Goal: Book appointment/travel/reservation

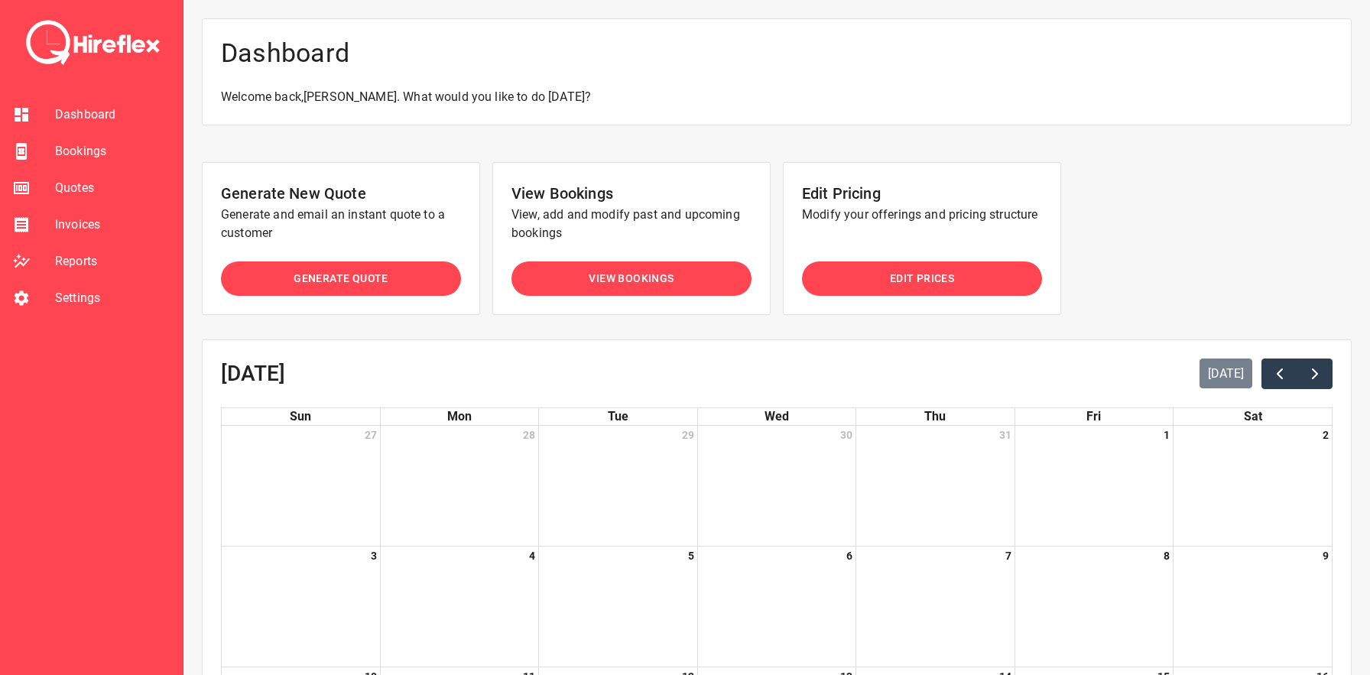
click at [73, 184] on span "Quotes" at bounding box center [112, 188] width 115 height 18
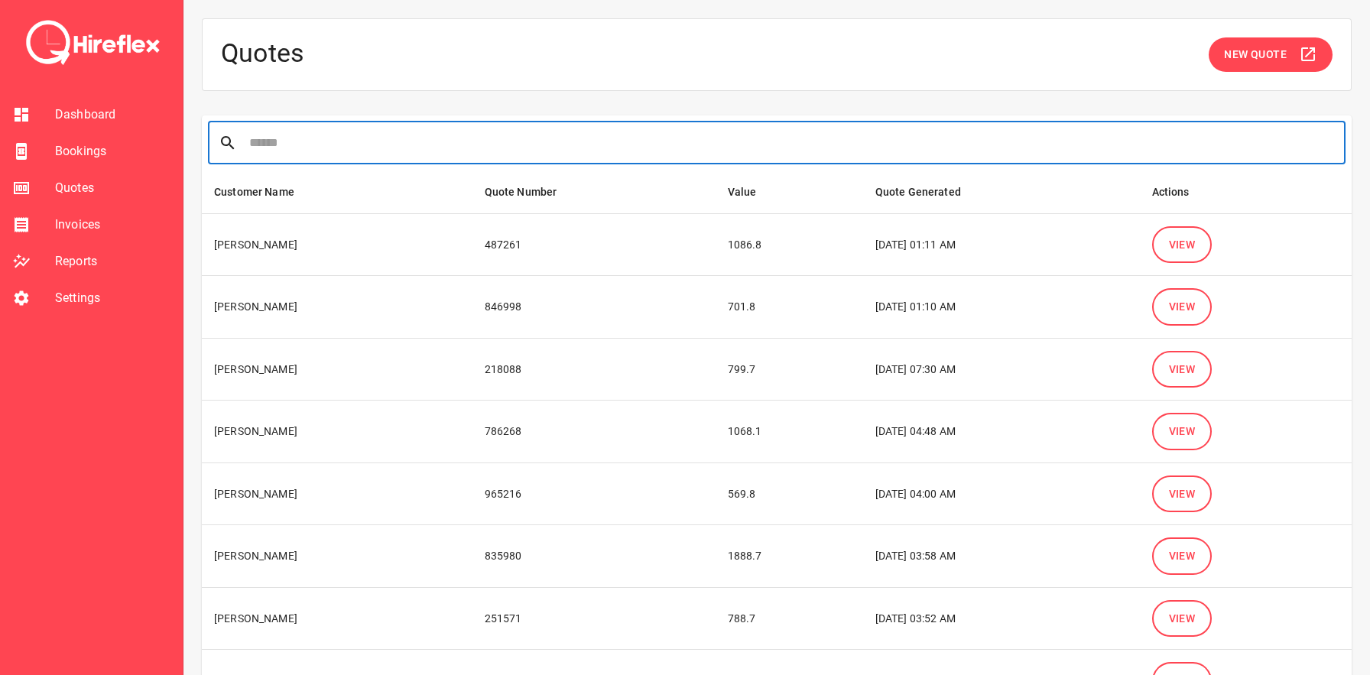
click at [438, 142] on input "text" at bounding box center [792, 143] width 1086 height 43
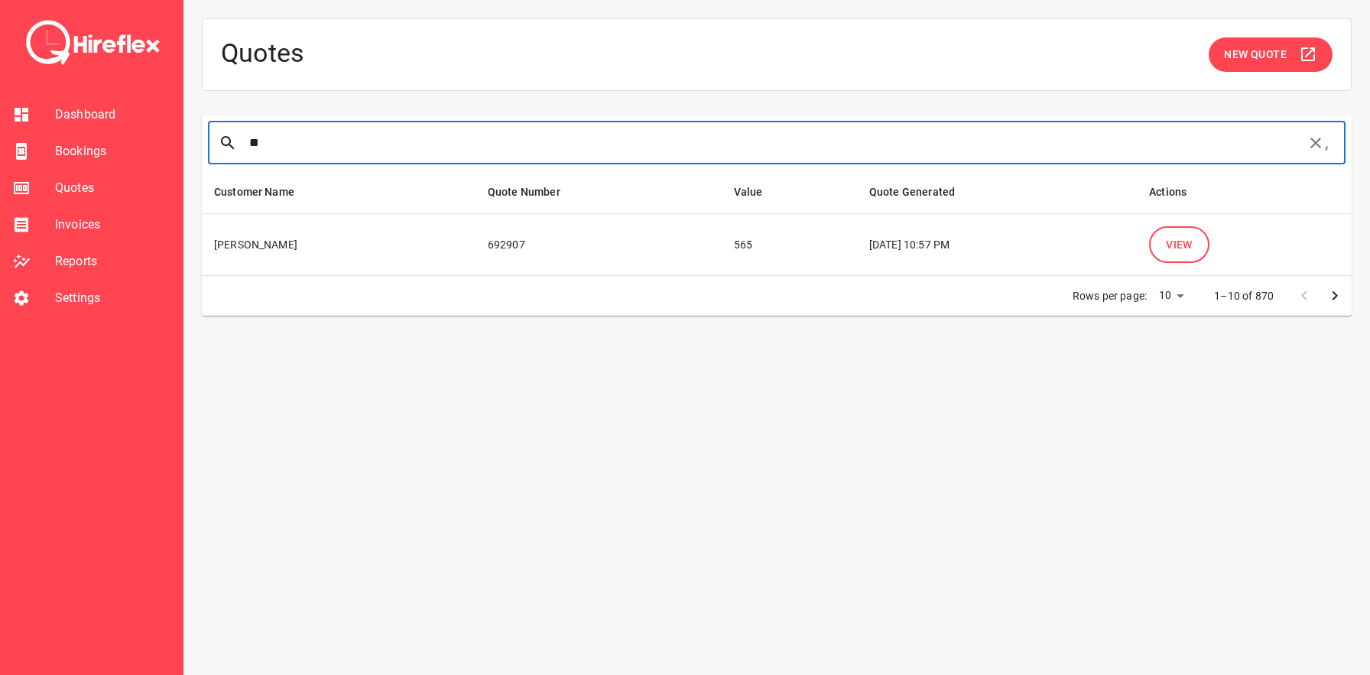
type input "*"
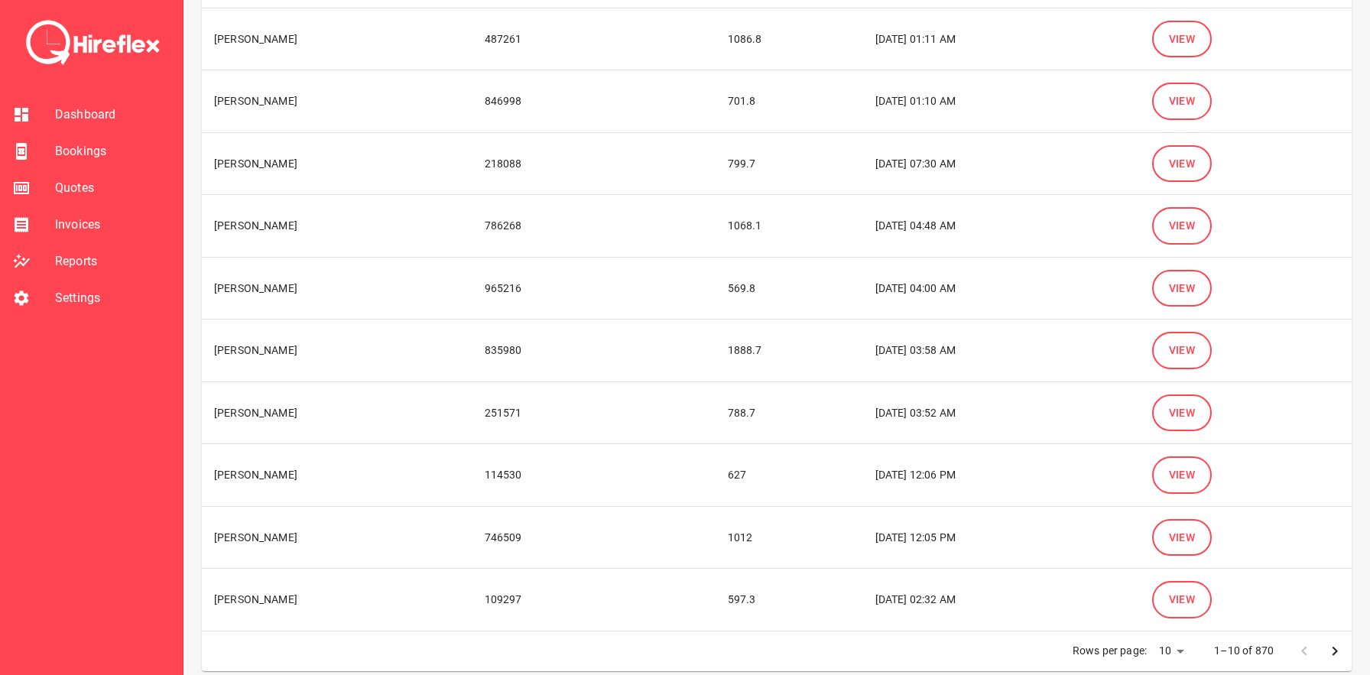
scroll to position [219, 0]
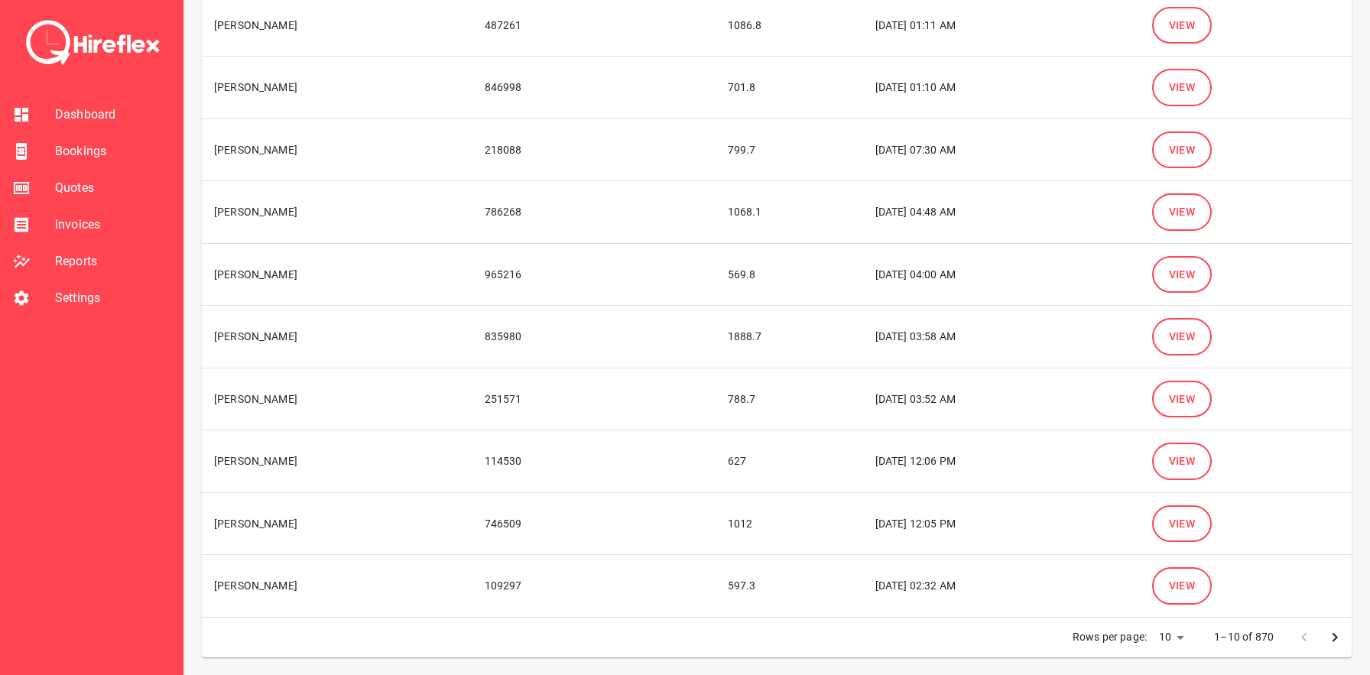
click at [1333, 641] on icon "Go to next page" at bounding box center [1335, 638] width 18 height 18
click at [1333, 635] on icon "Go to next page" at bounding box center [1335, 638] width 18 height 18
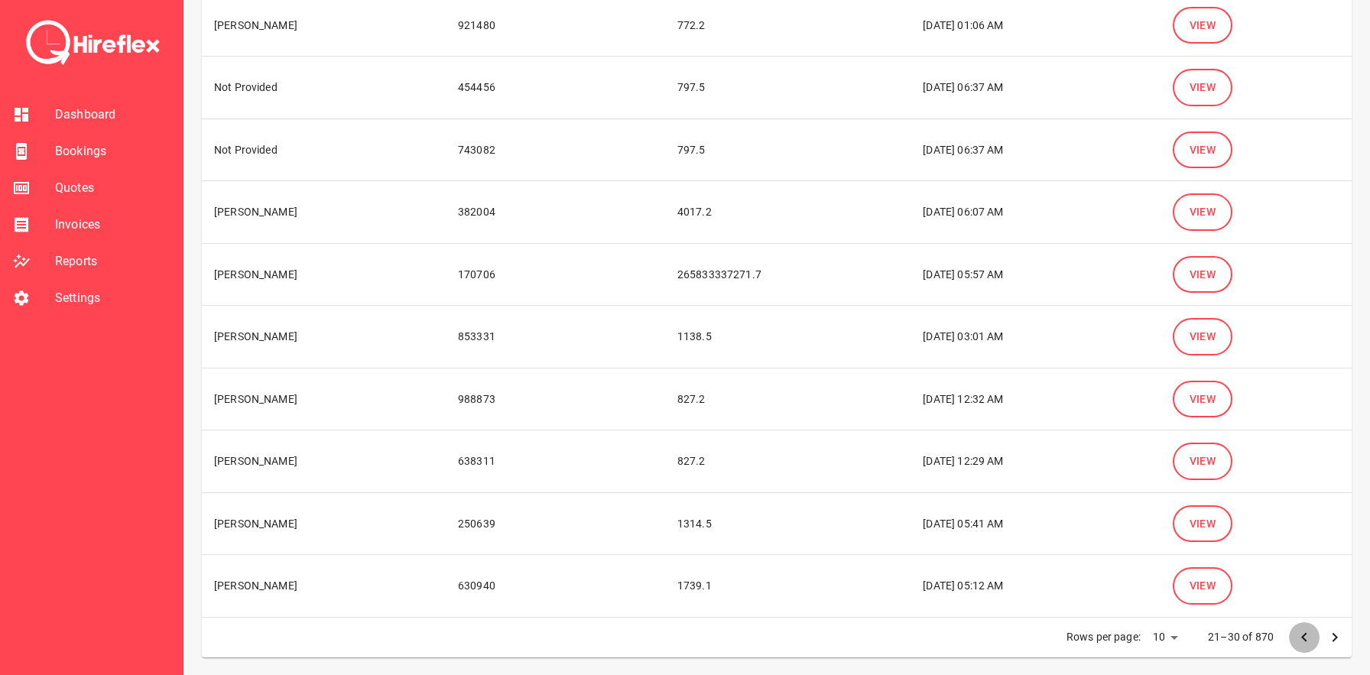
click at [1316, 640] on button "Go to previous page" at bounding box center [1304, 637] width 31 height 31
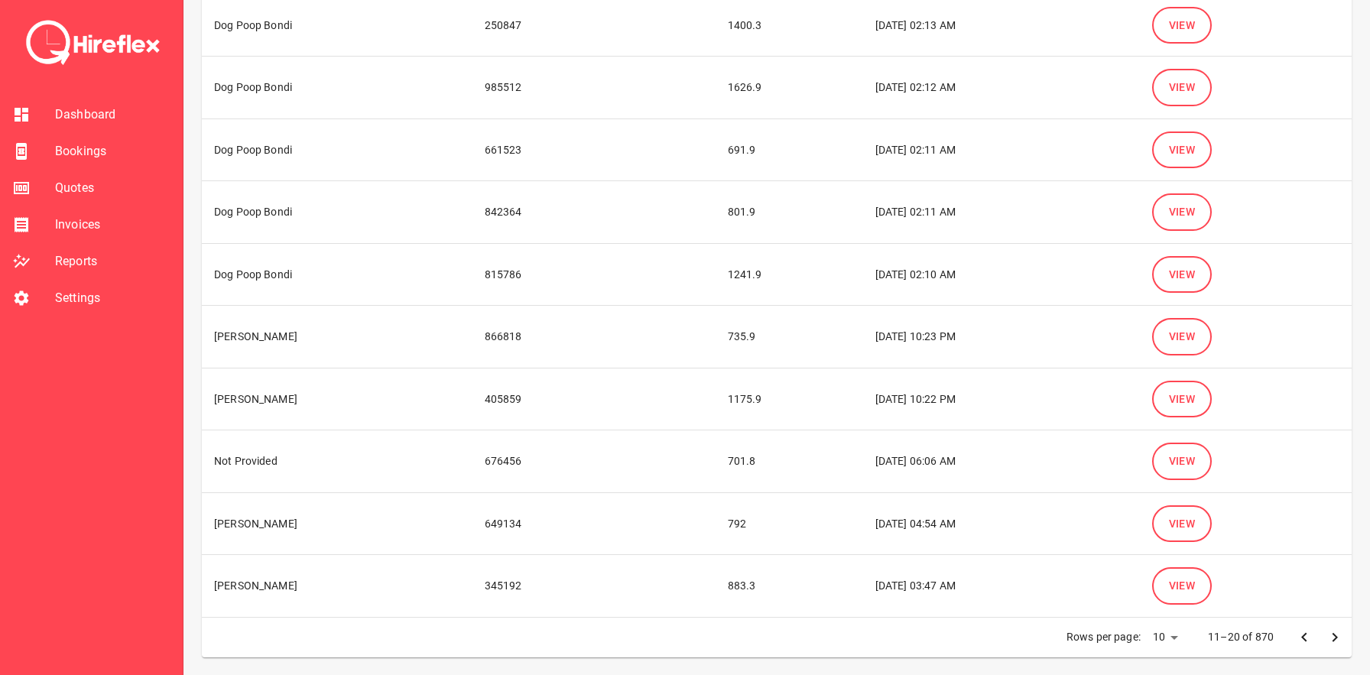
click at [1300, 638] on icon "Go to previous page" at bounding box center [1304, 638] width 18 height 18
click at [1196, 464] on span "View" at bounding box center [1182, 461] width 27 height 19
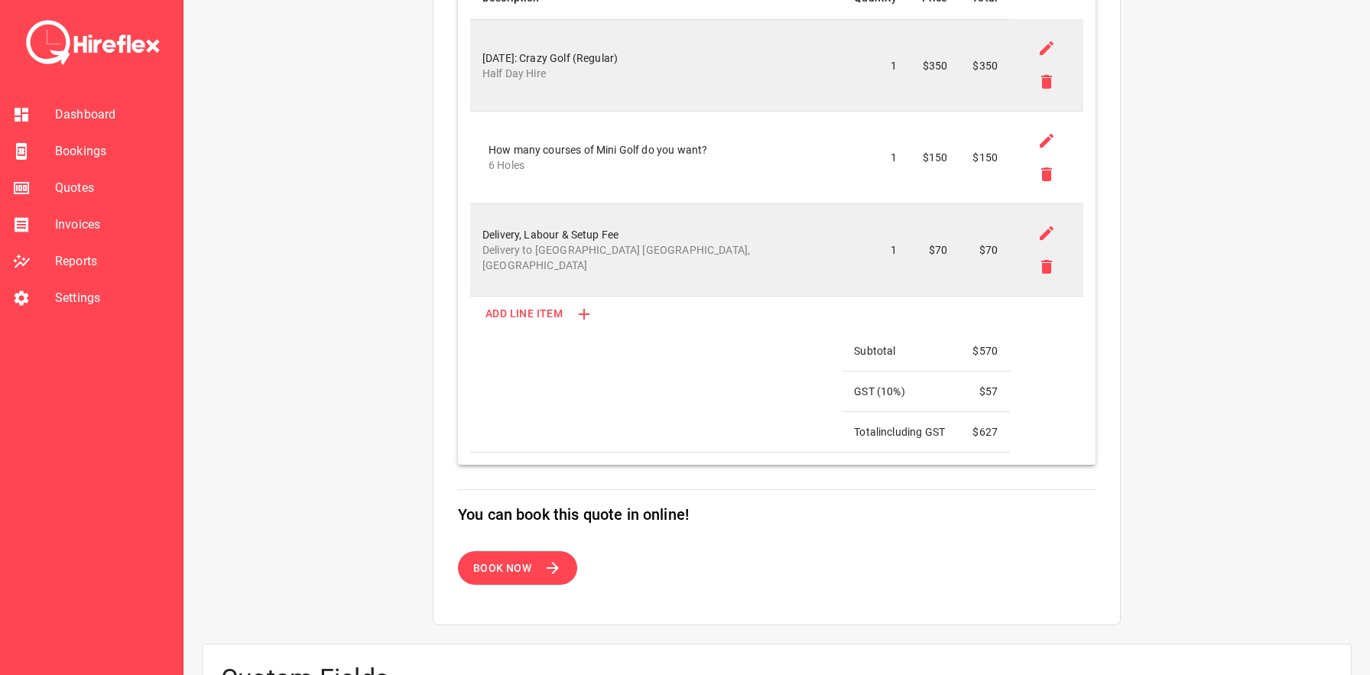
scroll to position [878, 0]
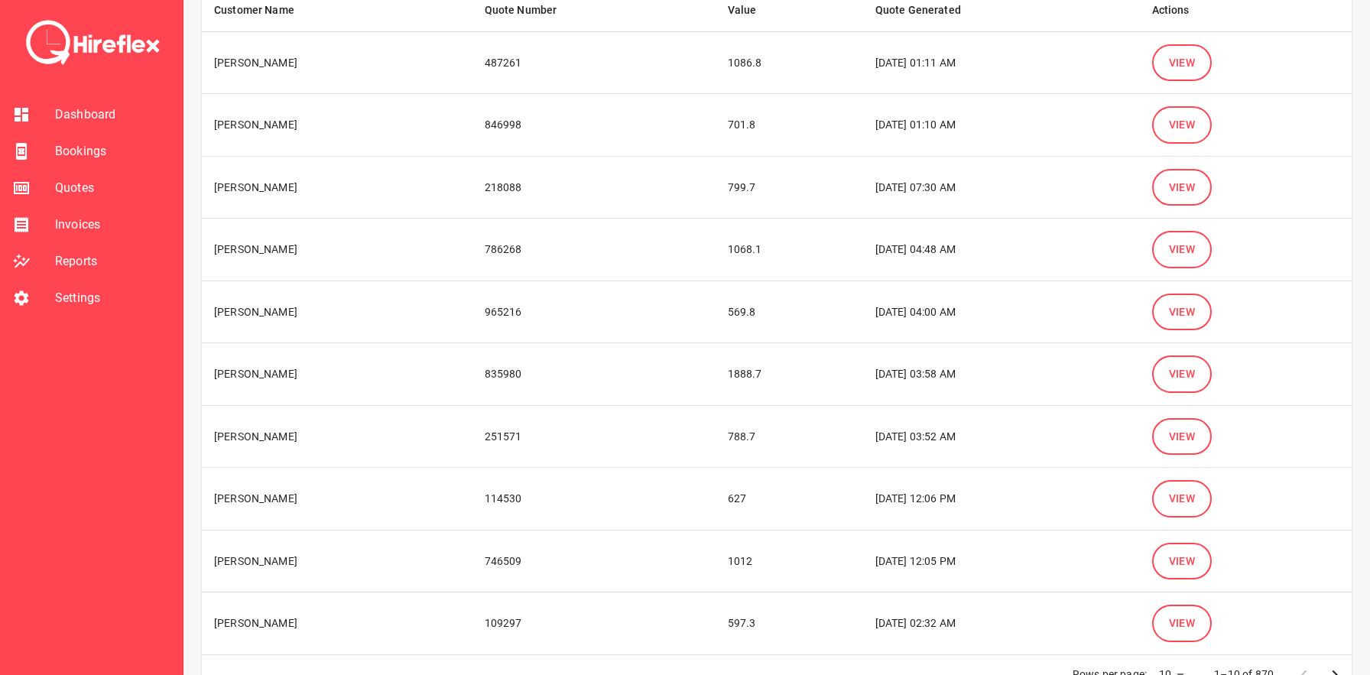
scroll to position [219, 0]
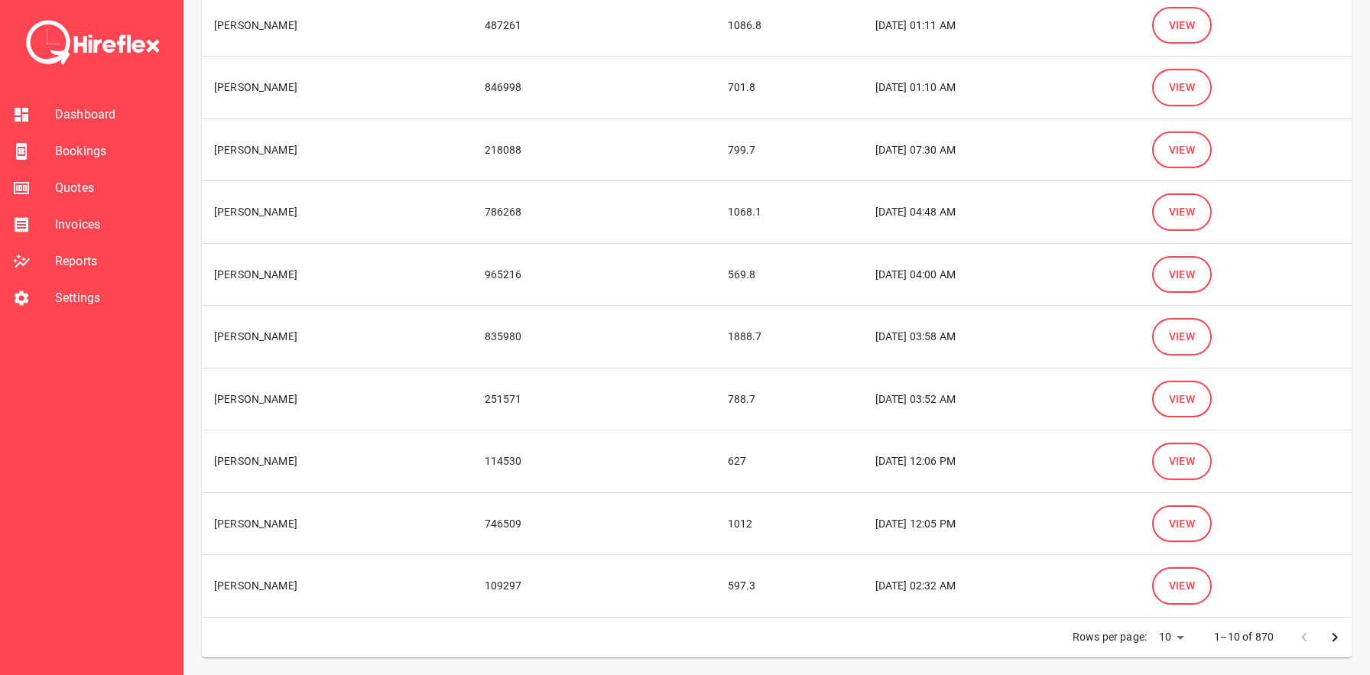
click at [1341, 645] on icon "Go to next page" at bounding box center [1335, 638] width 18 height 18
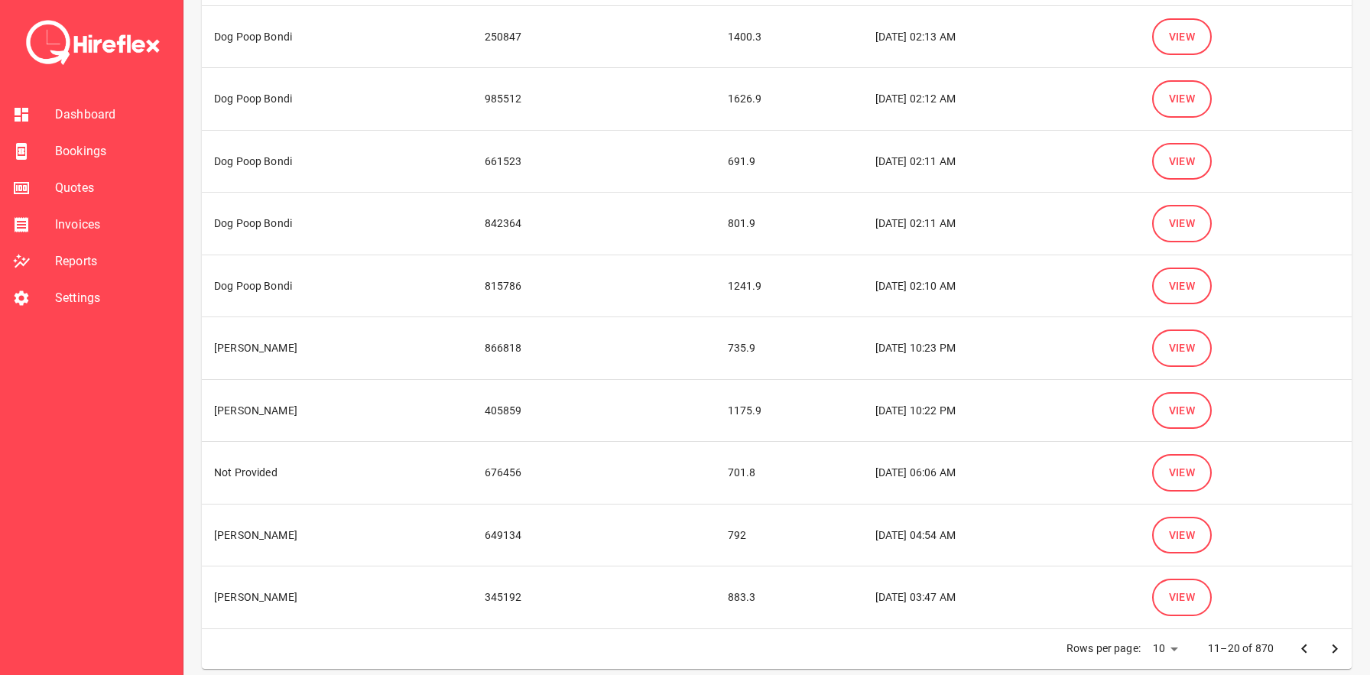
scroll to position [0, 0]
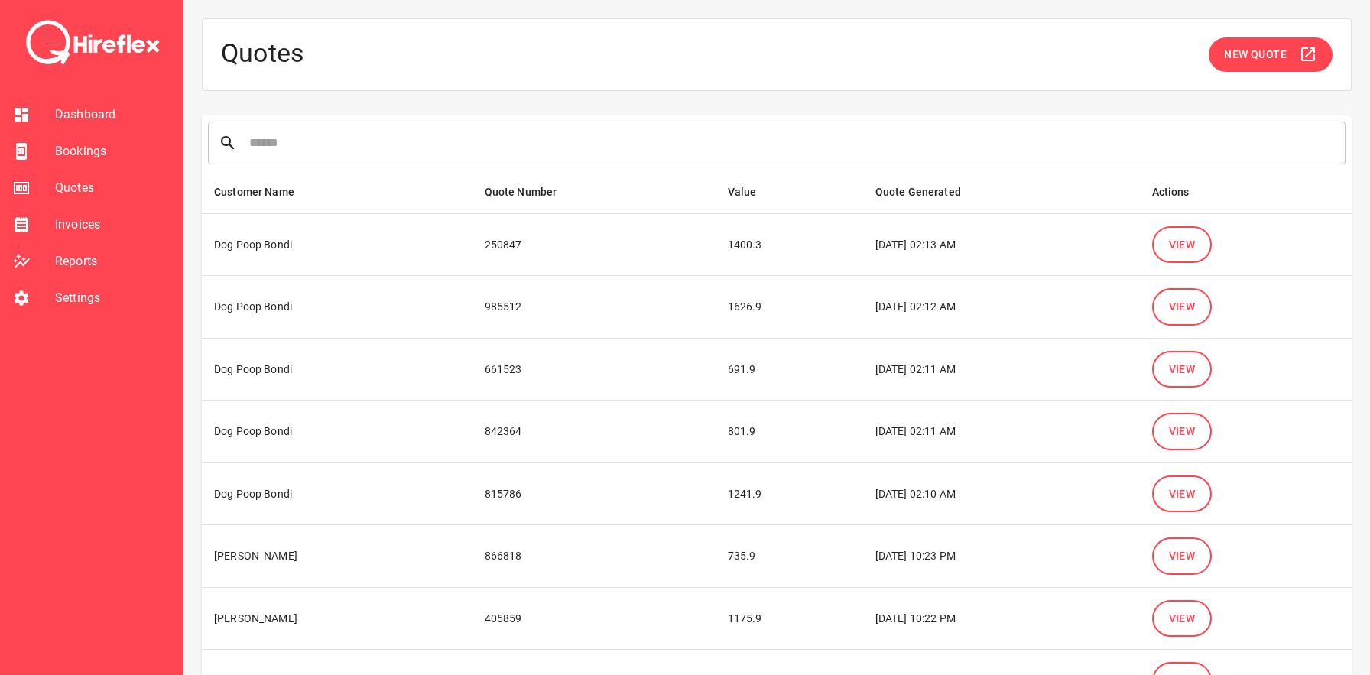
click at [1249, 67] on button "New Quote" at bounding box center [1271, 54] width 124 height 34
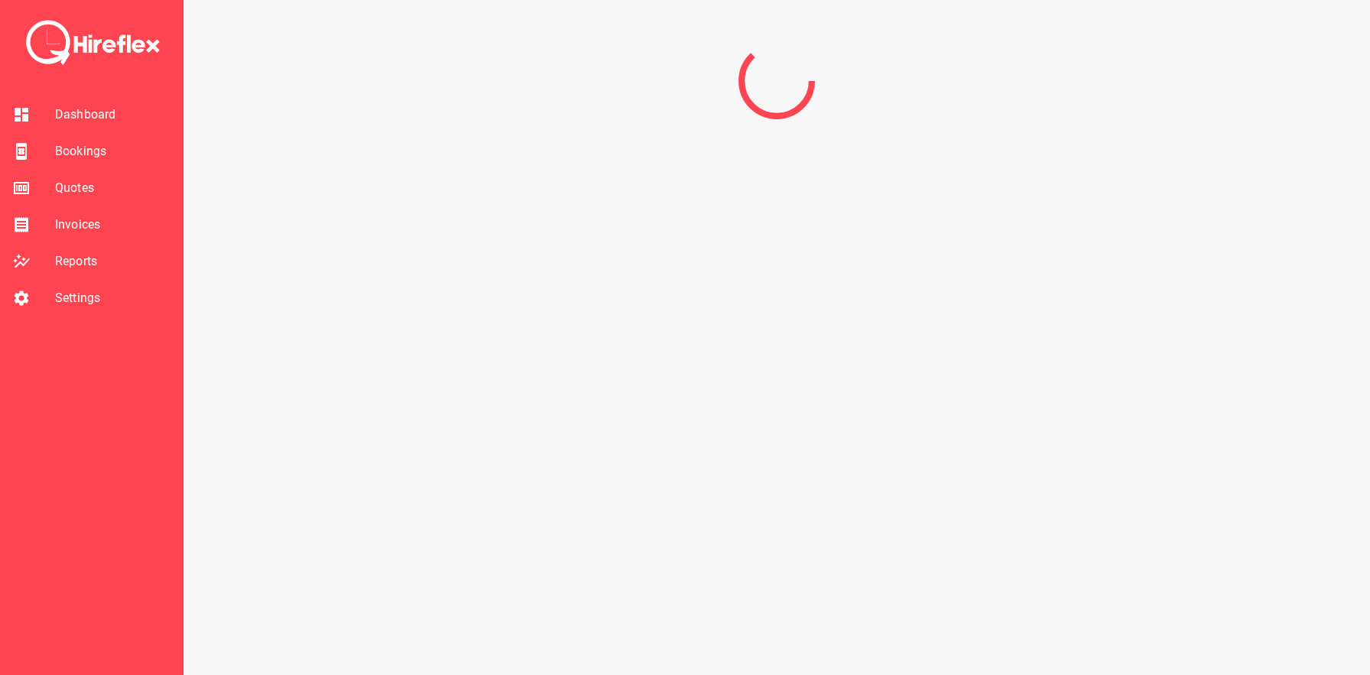
select select "*"
select select "****"
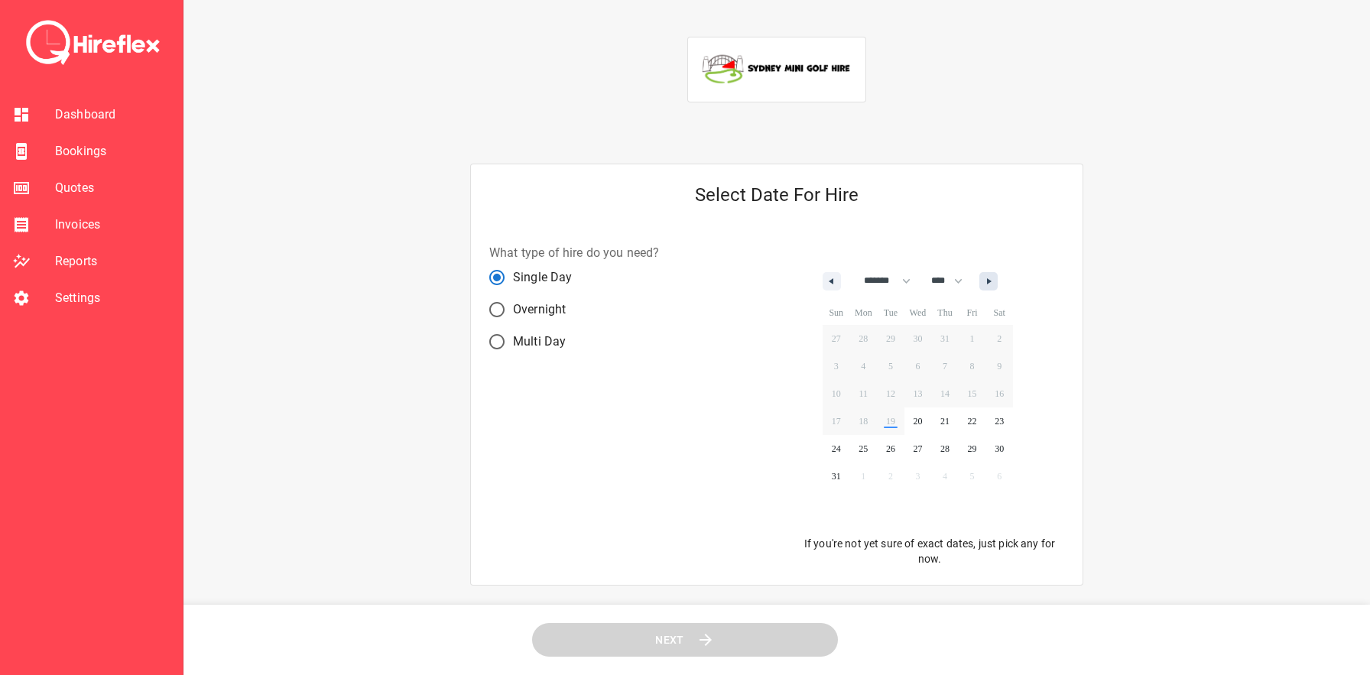
click at [995, 280] on icon "button" at bounding box center [991, 281] width 8 height 6
select select "*"
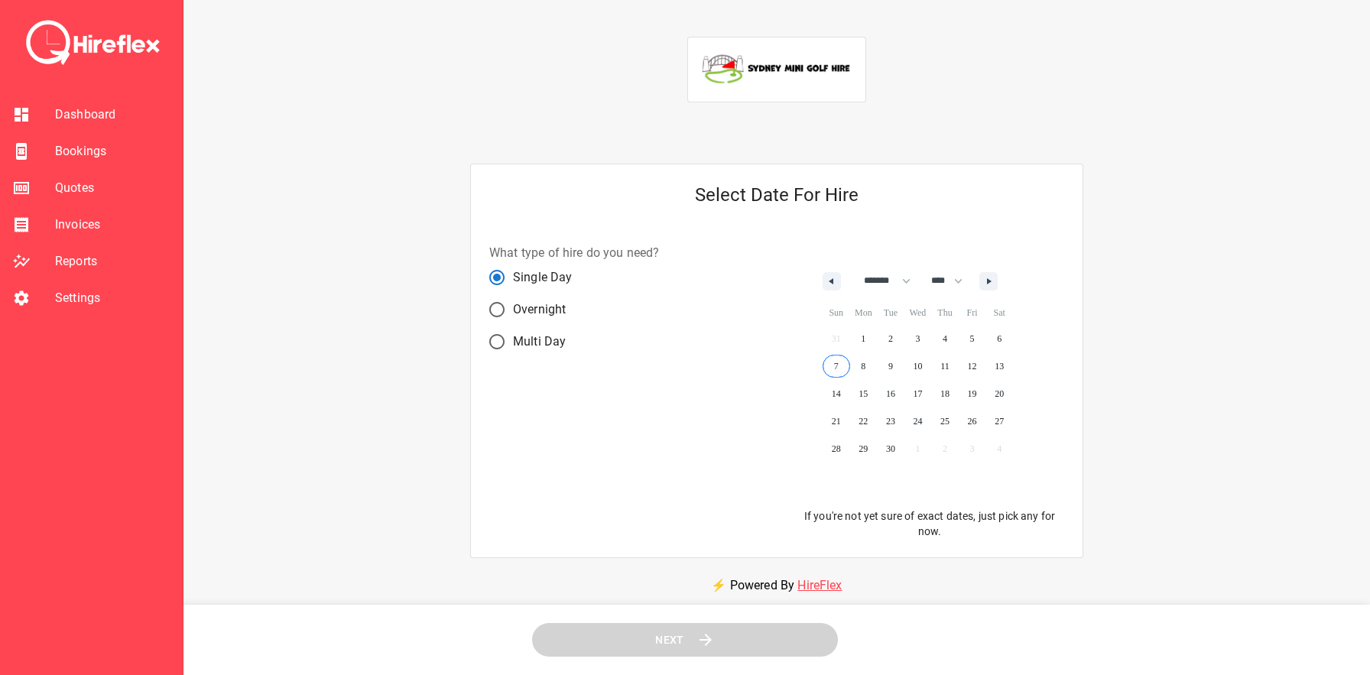
click at [840, 360] on span "7" at bounding box center [837, 366] width 28 height 20
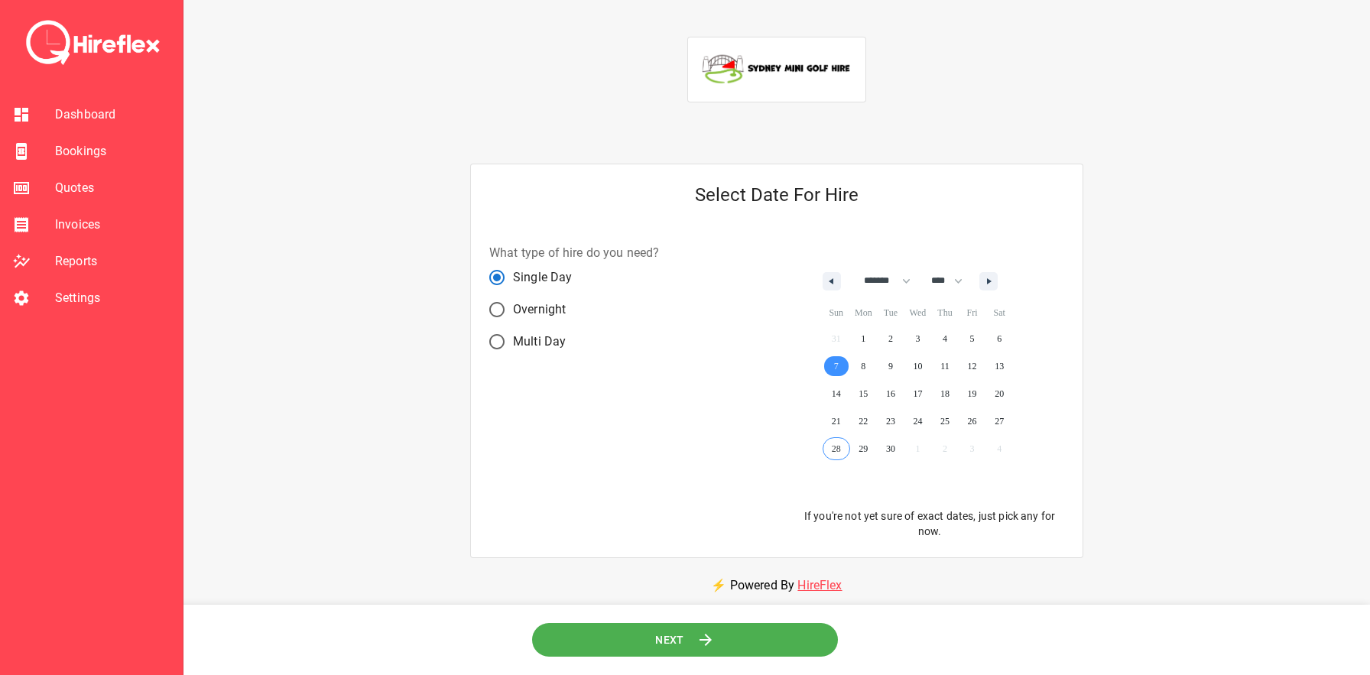
click at [732, 636] on button "Next" at bounding box center [685, 640] width 320 height 36
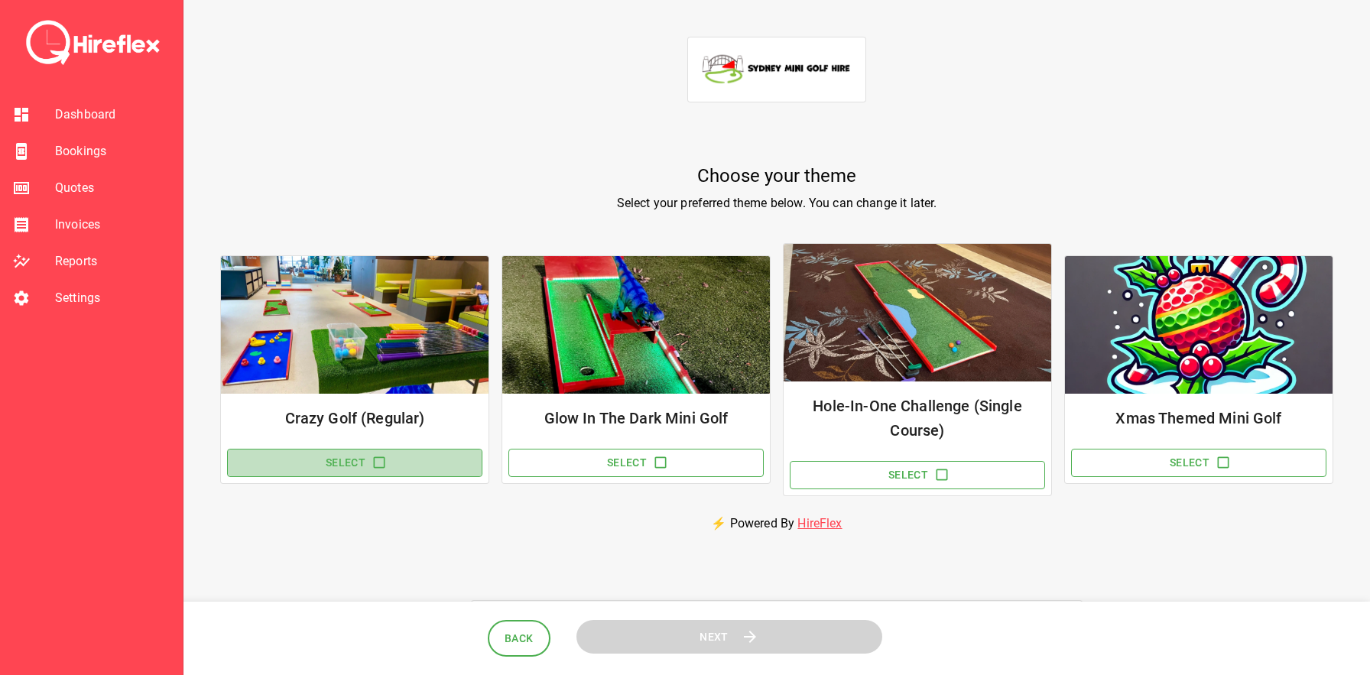
click at [388, 470] on button "Select" at bounding box center [354, 463] width 255 height 28
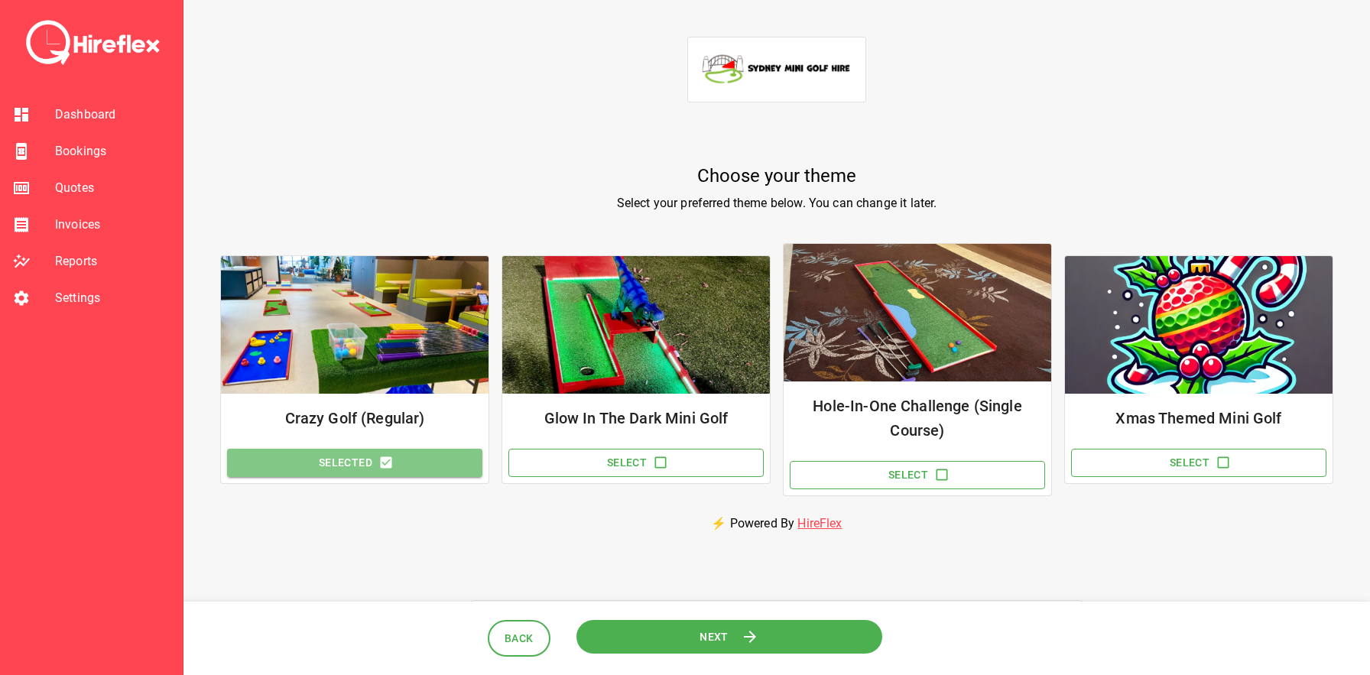
click at [388, 469] on icon "button" at bounding box center [386, 462] width 15 height 15
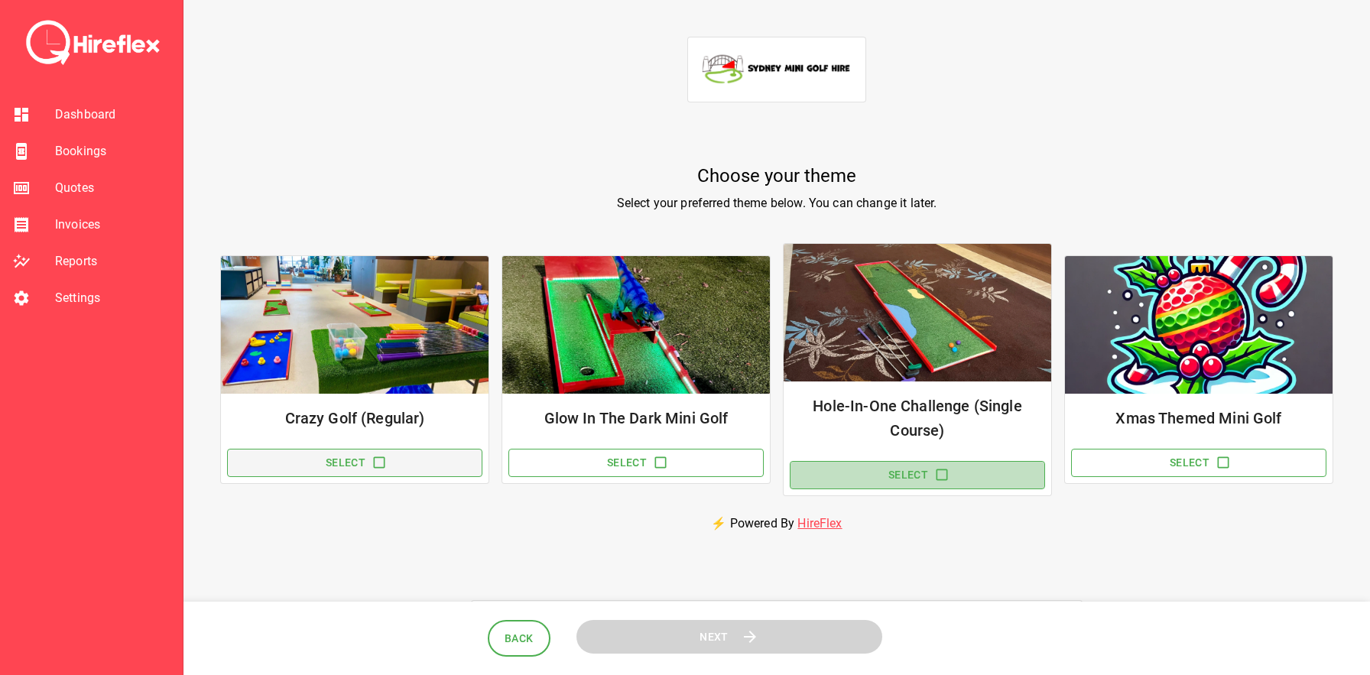
click at [947, 474] on icon "button" at bounding box center [942, 475] width 11 height 11
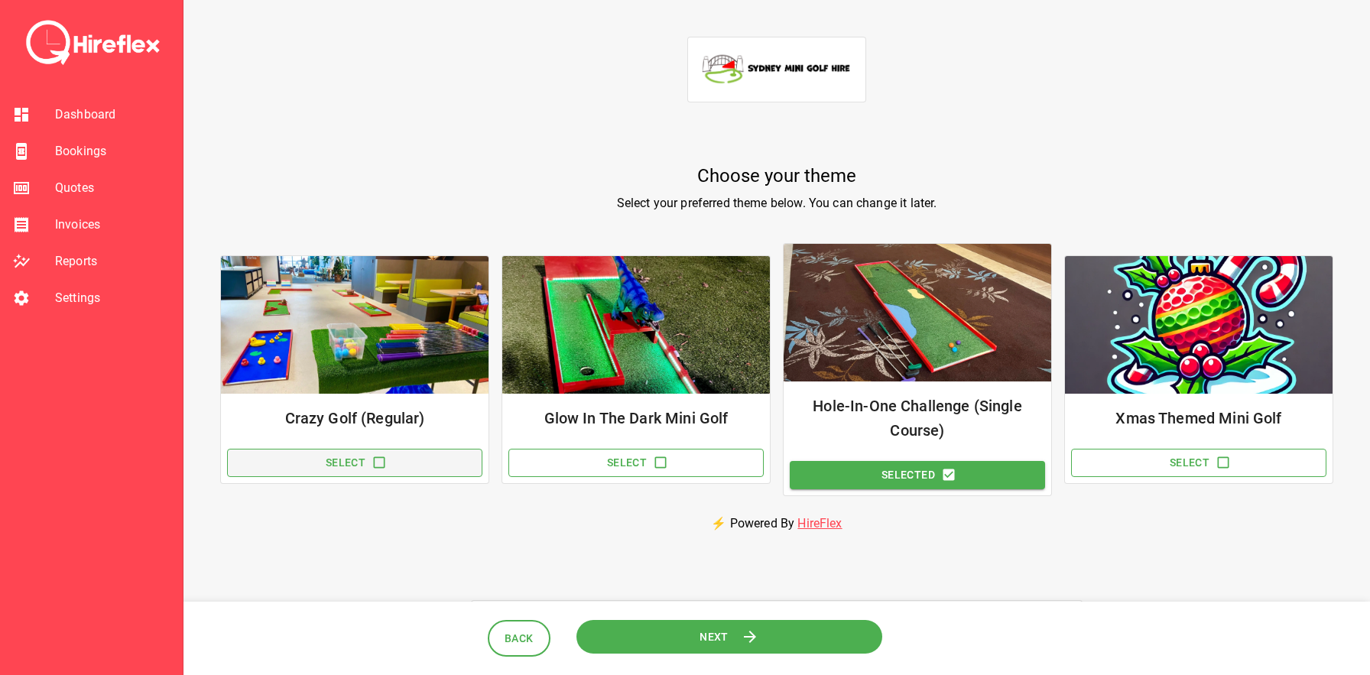
click at [770, 635] on button "Next" at bounding box center [729, 636] width 316 height 35
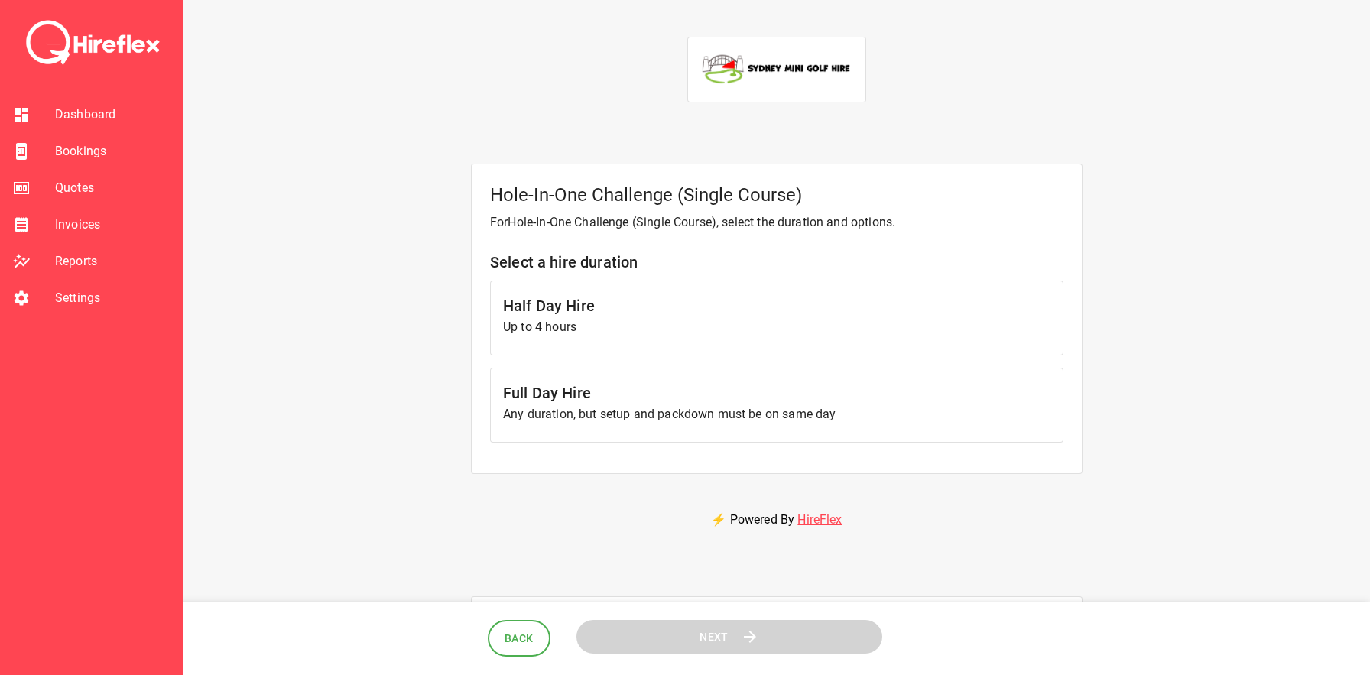
click at [563, 418] on p "Any duration, but setup and packdown must be on same day" at bounding box center [777, 414] width 548 height 18
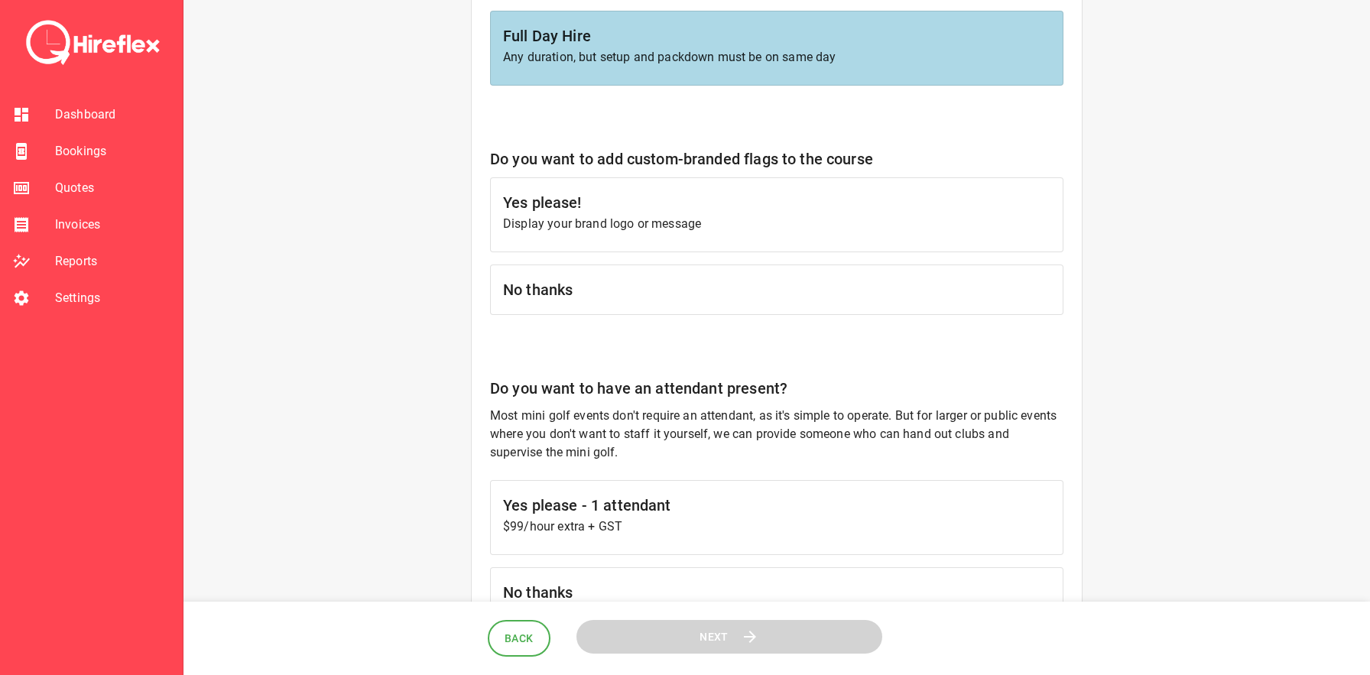
scroll to position [515, 0]
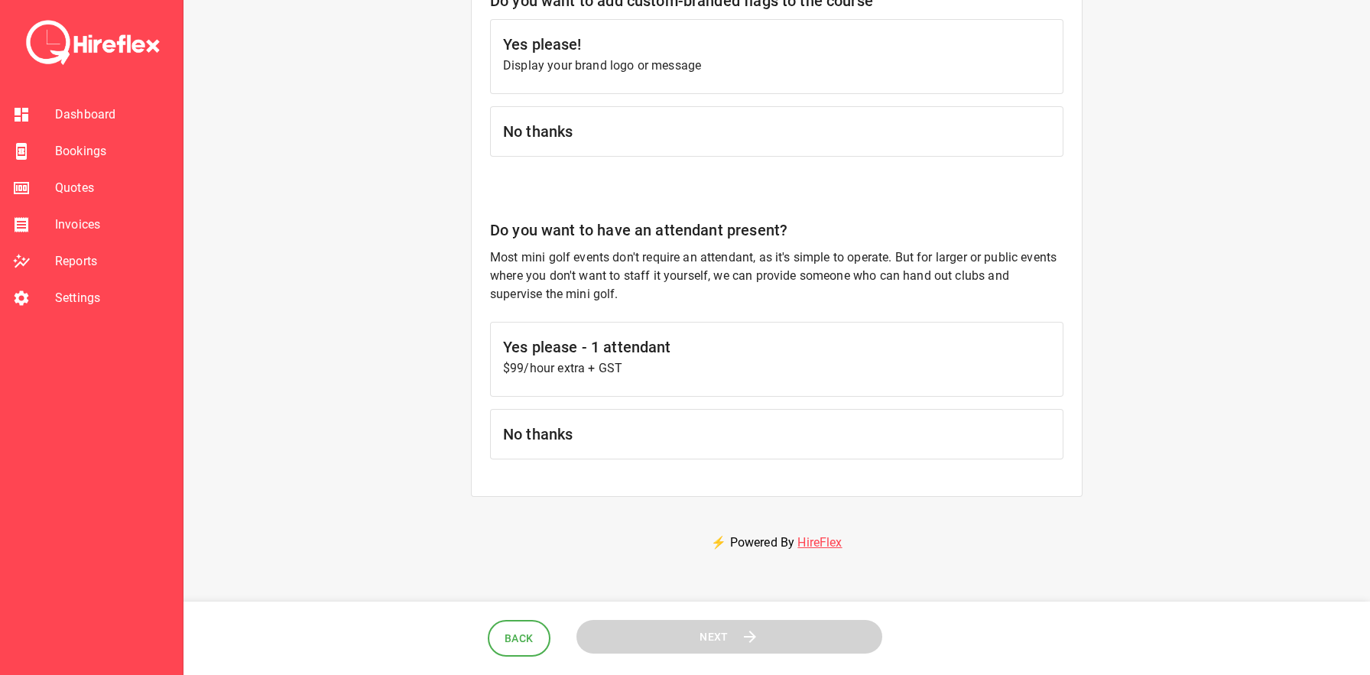
click at [628, 450] on div "No thanks" at bounding box center [777, 434] width 574 height 50
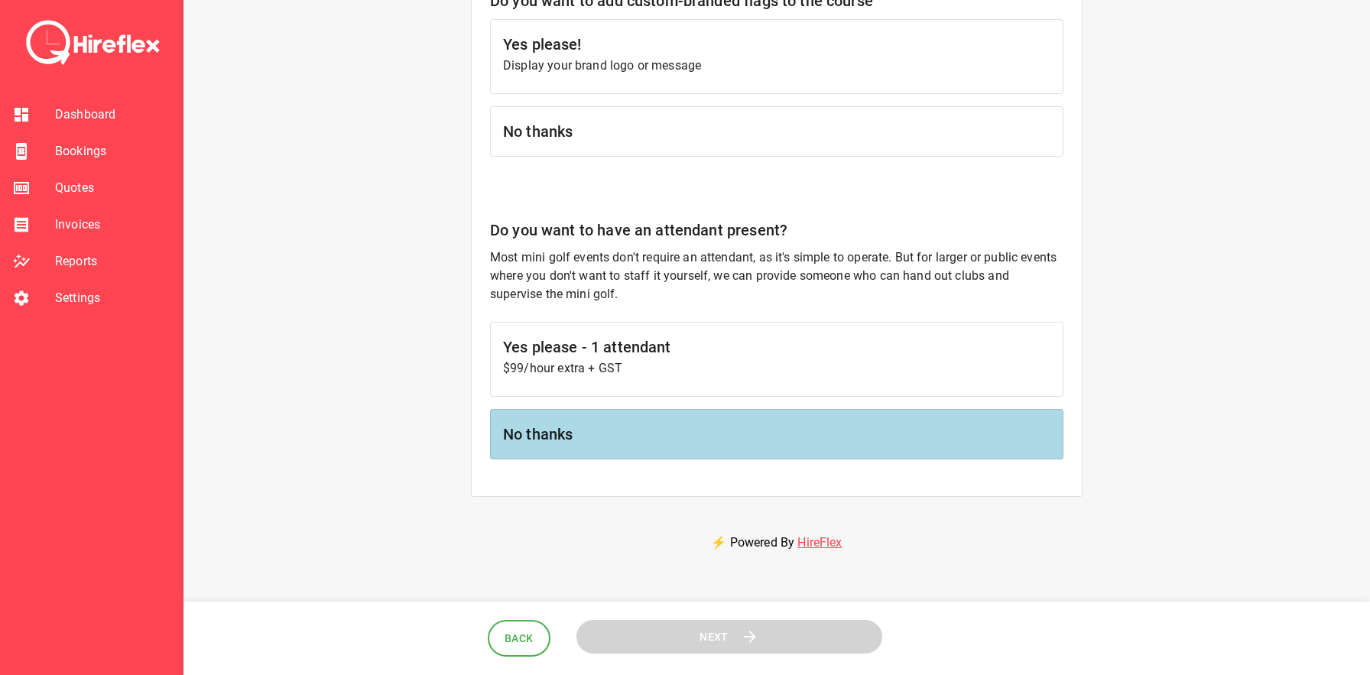
click at [627, 153] on div "No thanks" at bounding box center [777, 131] width 574 height 50
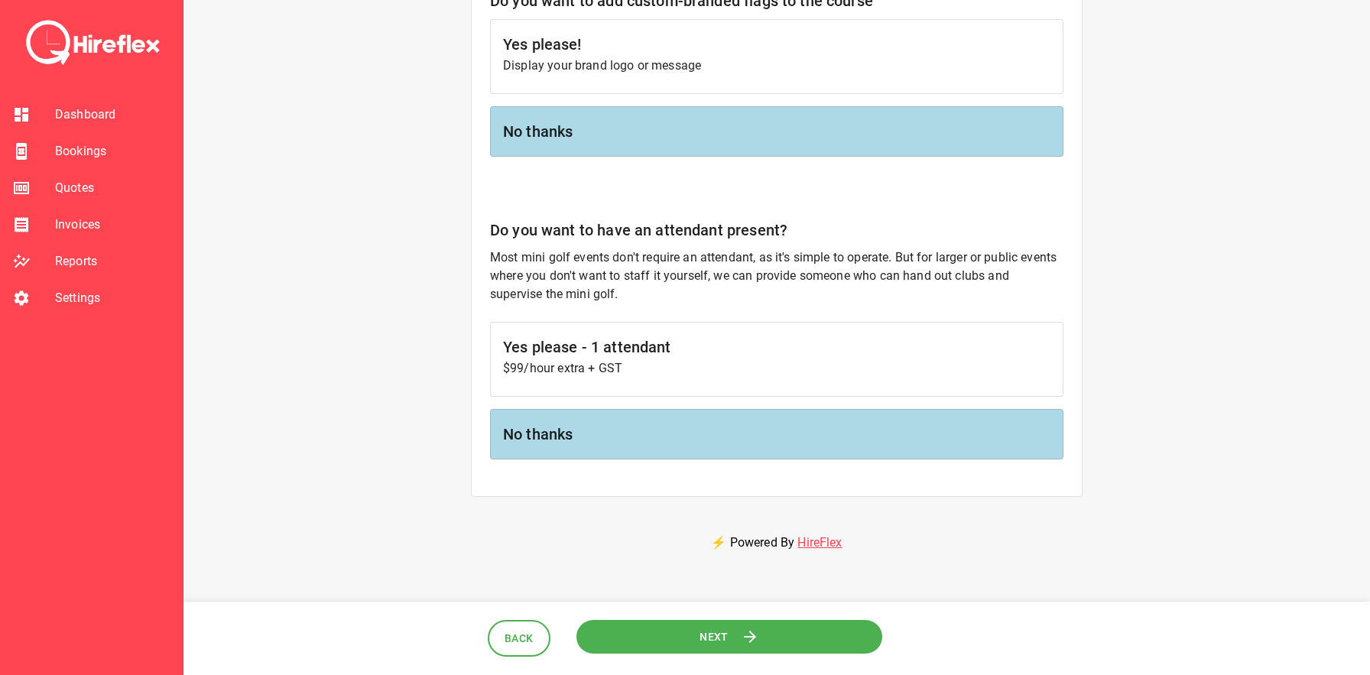
click at [697, 661] on header "Back Next" at bounding box center [685, 639] width 1370 height 74
click at [710, 637] on span "Next" at bounding box center [713, 637] width 30 height 20
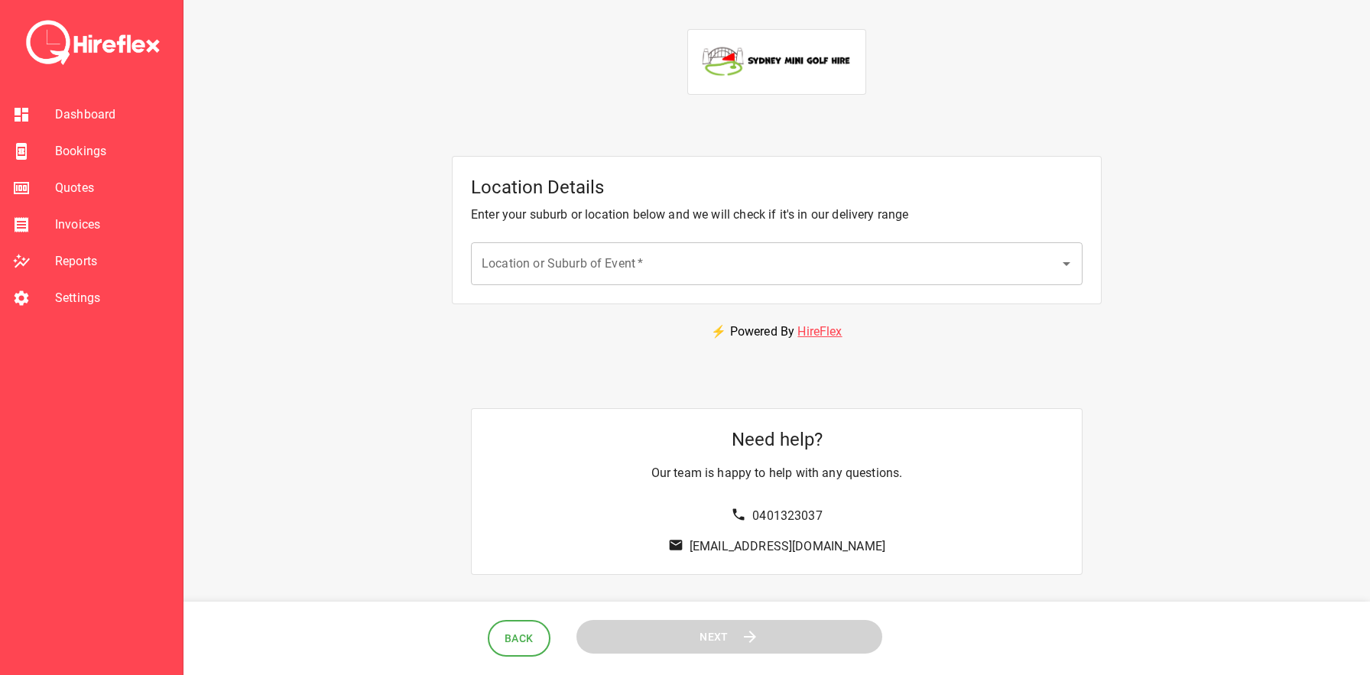
scroll to position [0, 0]
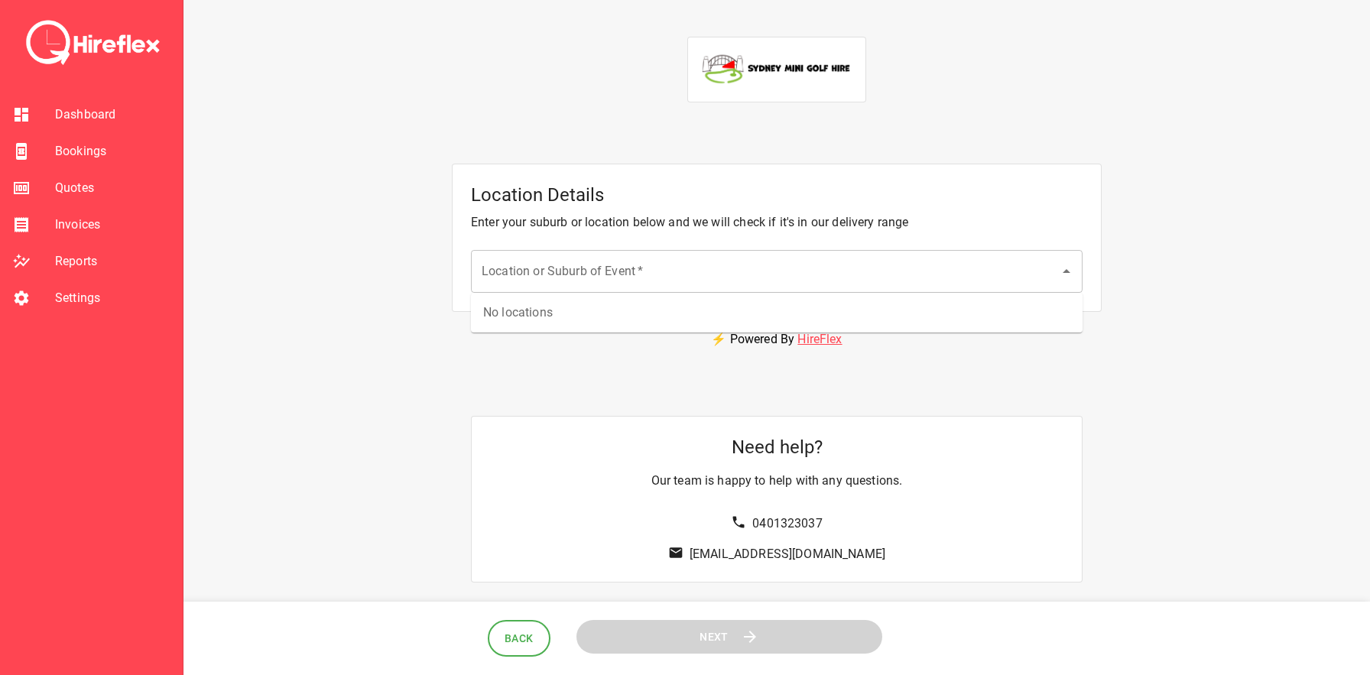
click at [578, 253] on div "Location or Suburb of Event   *" at bounding box center [777, 271] width 612 height 43
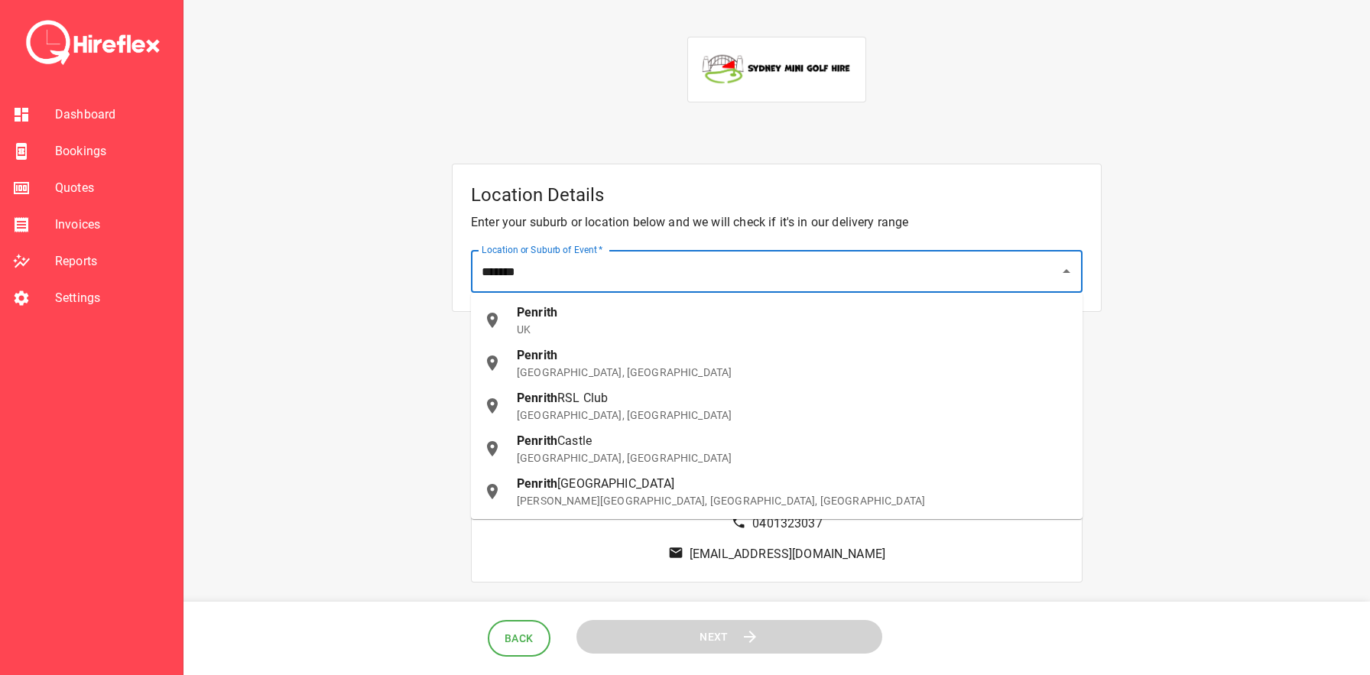
click at [569, 362] on div "Penrith NSW, Australia" at bounding box center [794, 363] width 554 height 34
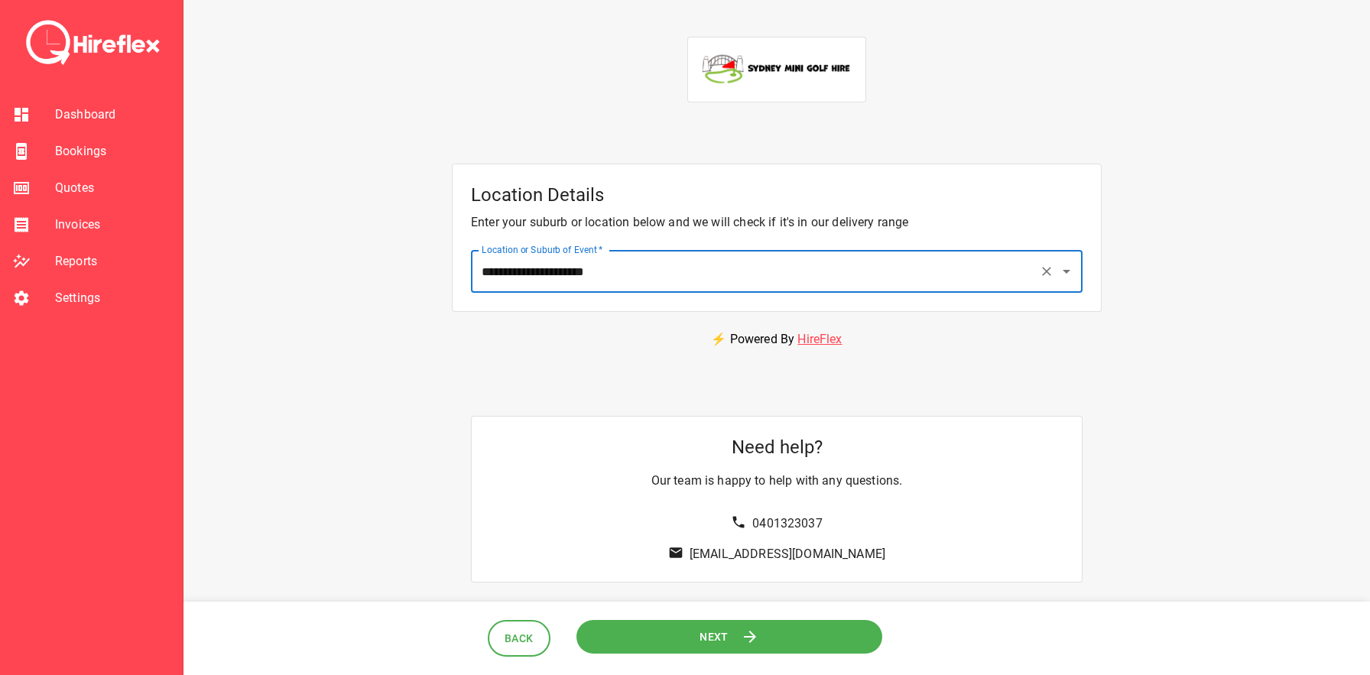
type input "**********"
click at [714, 629] on span "Next" at bounding box center [714, 636] width 29 height 19
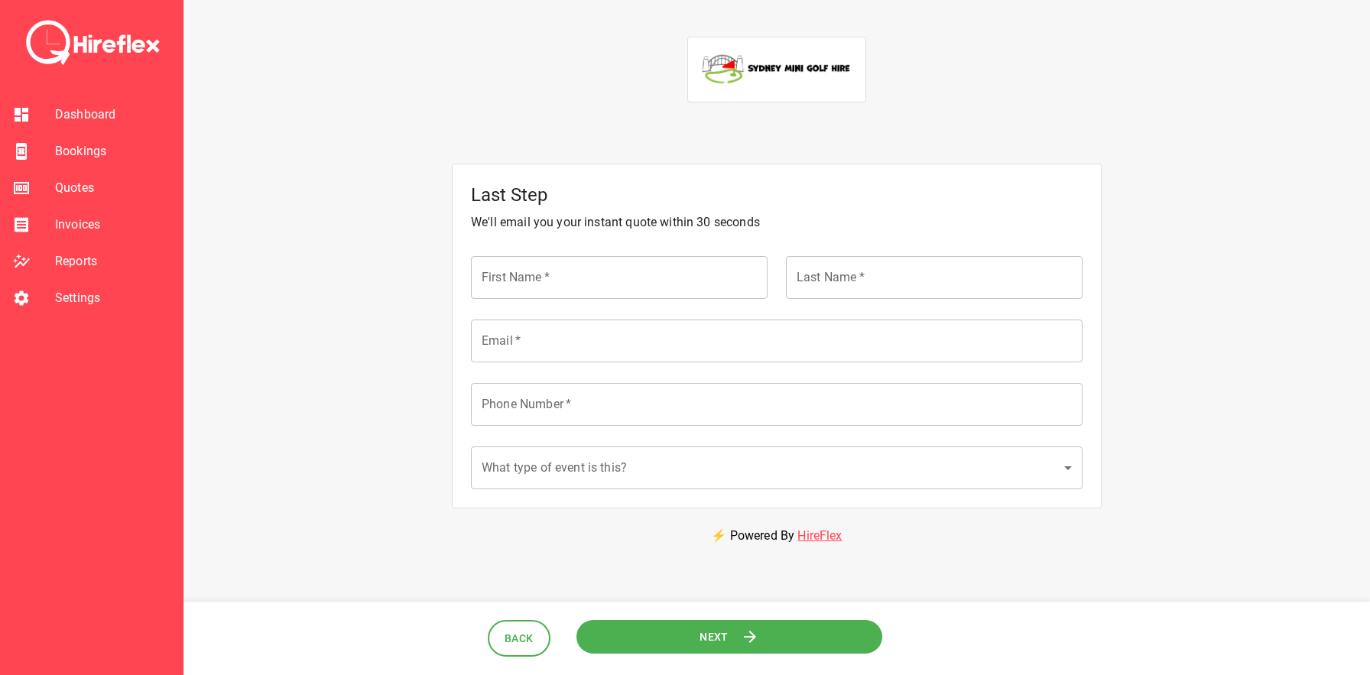
click at [714, 629] on span "Next" at bounding box center [714, 636] width 29 height 19
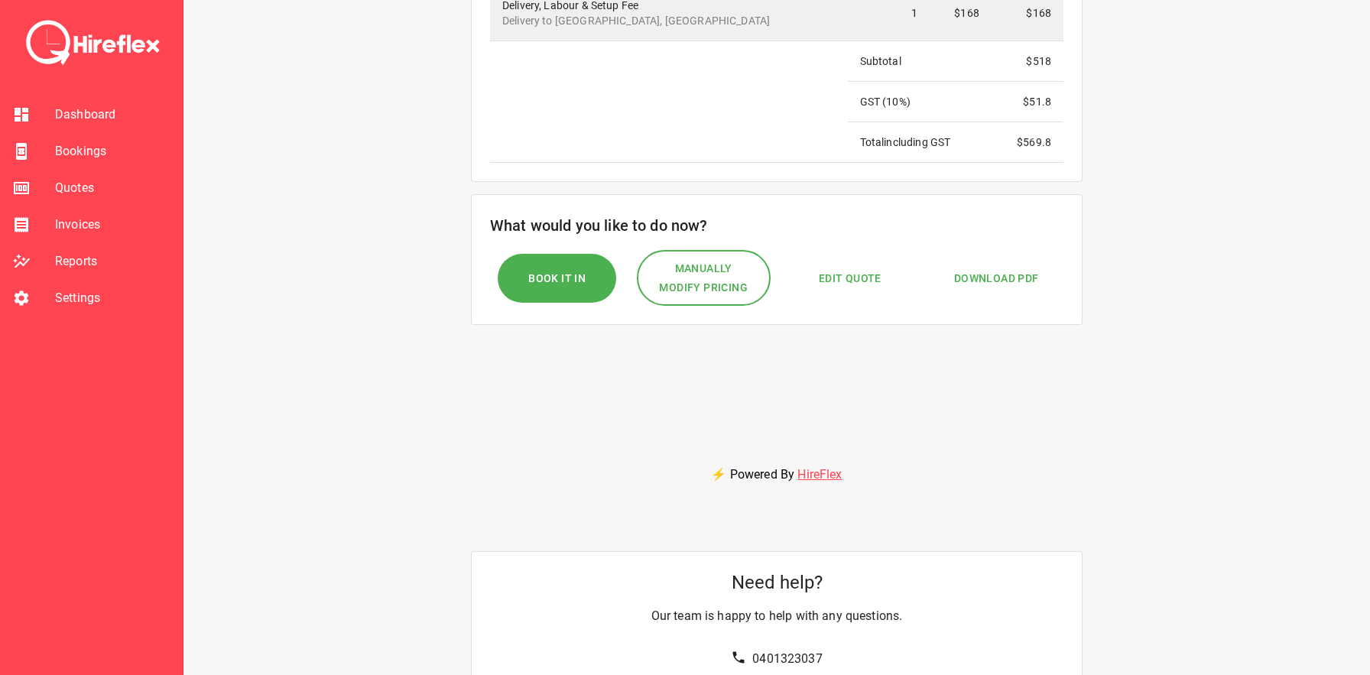
scroll to position [319, 0]
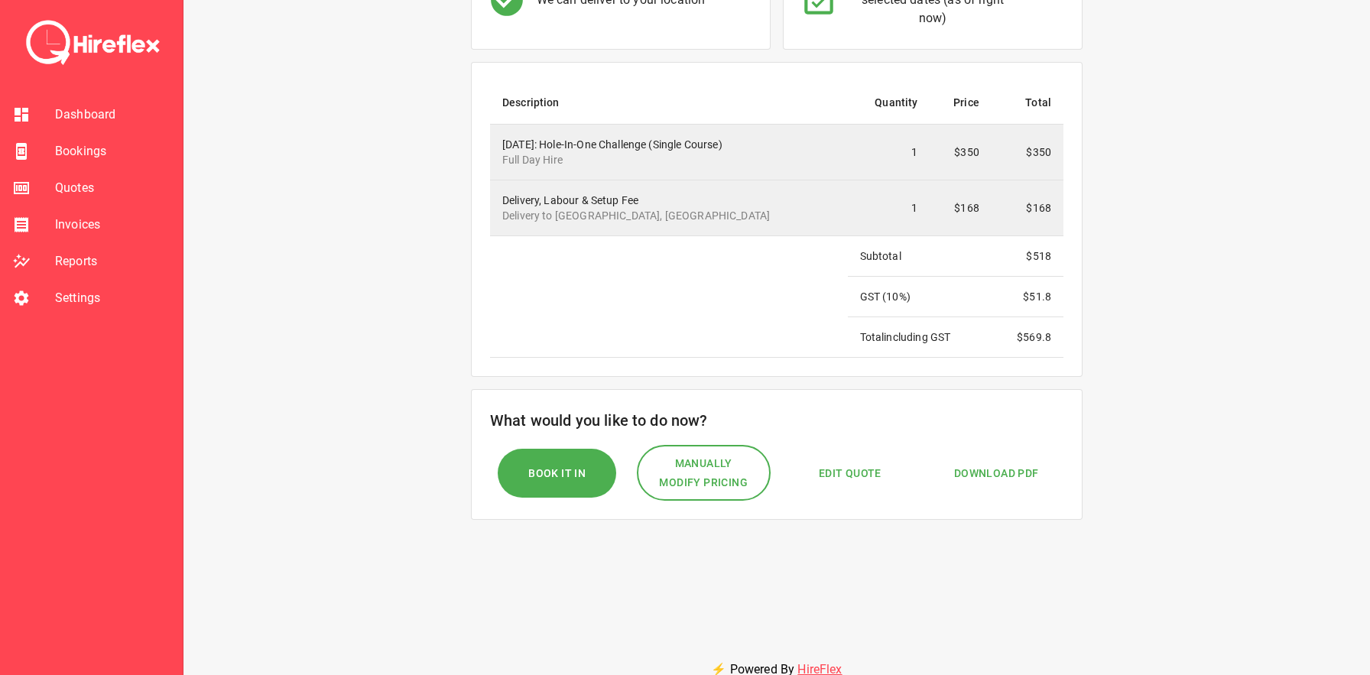
click at [1007, 472] on span "Download PDF" at bounding box center [996, 473] width 85 height 19
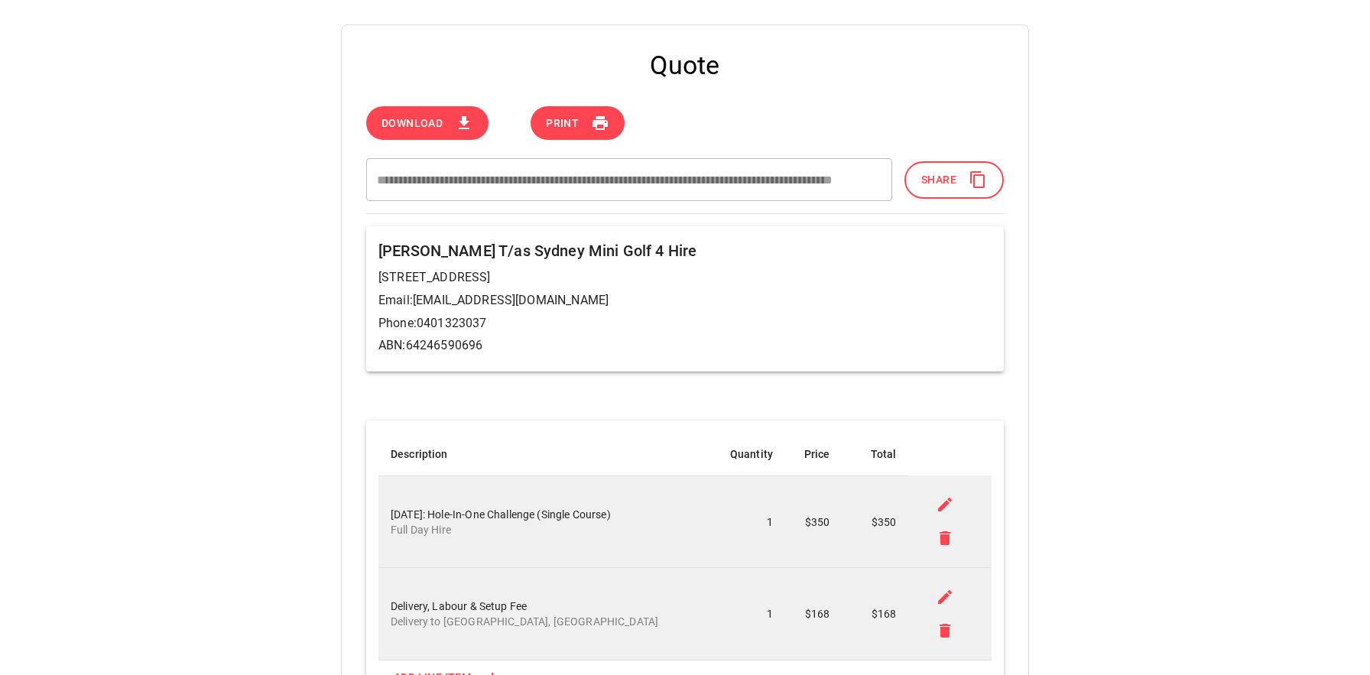
click at [960, 177] on button "Share" at bounding box center [954, 179] width 99 height 37
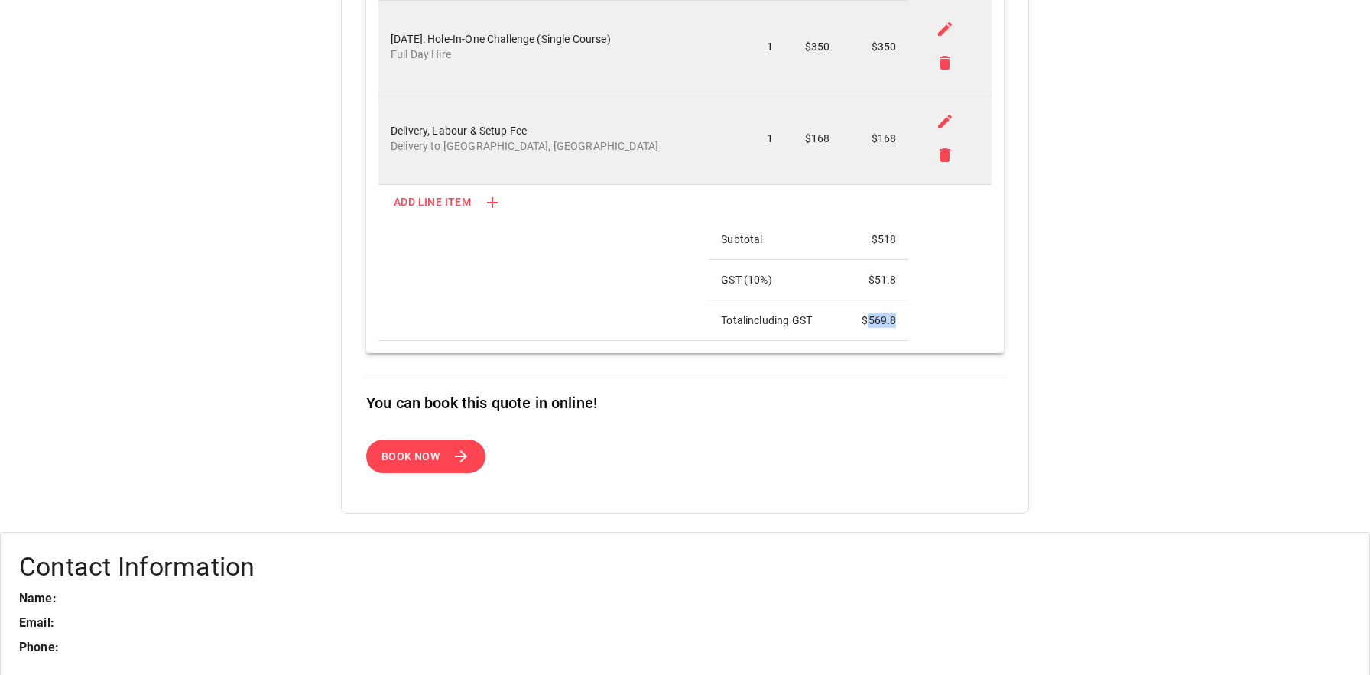
drag, startPoint x: 869, startPoint y: 318, endPoint x: 927, endPoint y: 318, distance: 58.1
click at [927, 318] on table "Description Quantity Price Total 07 Sep 2025: Hole-In-One Challenge (Single Cou…" at bounding box center [685, 149] width 613 height 384
copy td "569.8"
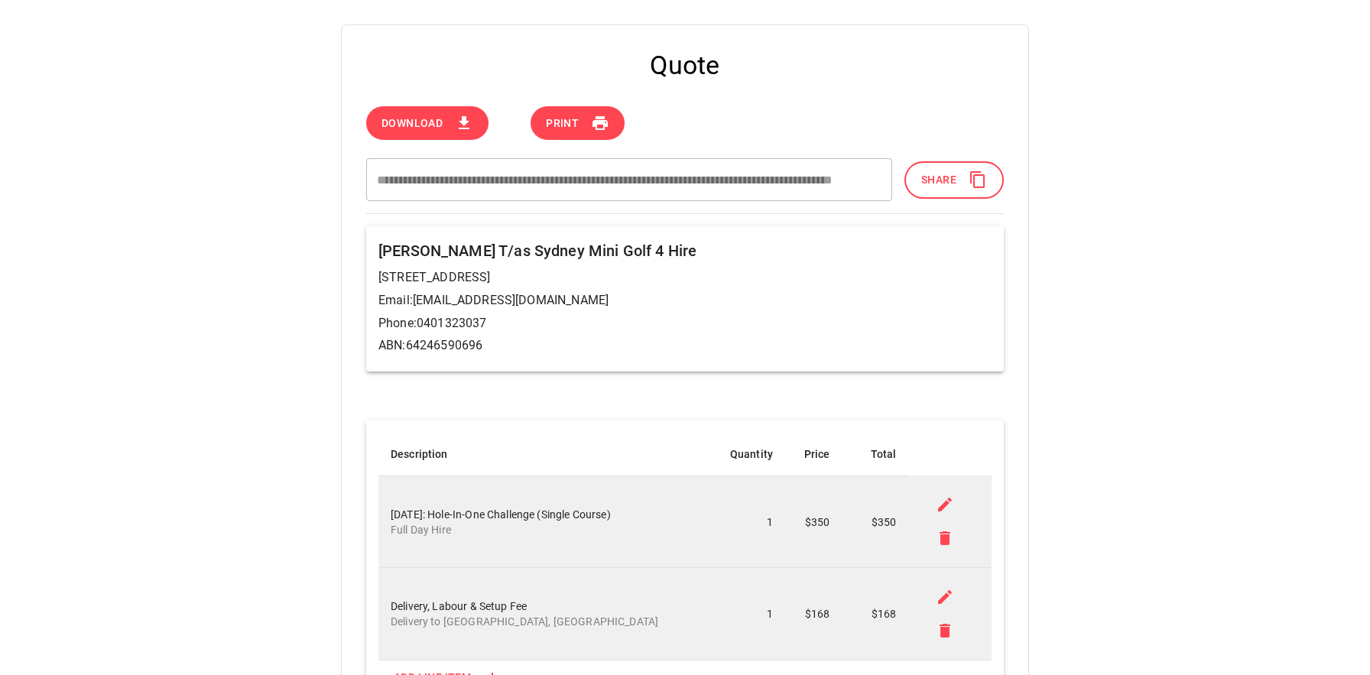
click at [932, 184] on span "Share" at bounding box center [938, 180] width 35 height 19
click at [945, 186] on span "Share" at bounding box center [938, 180] width 35 height 19
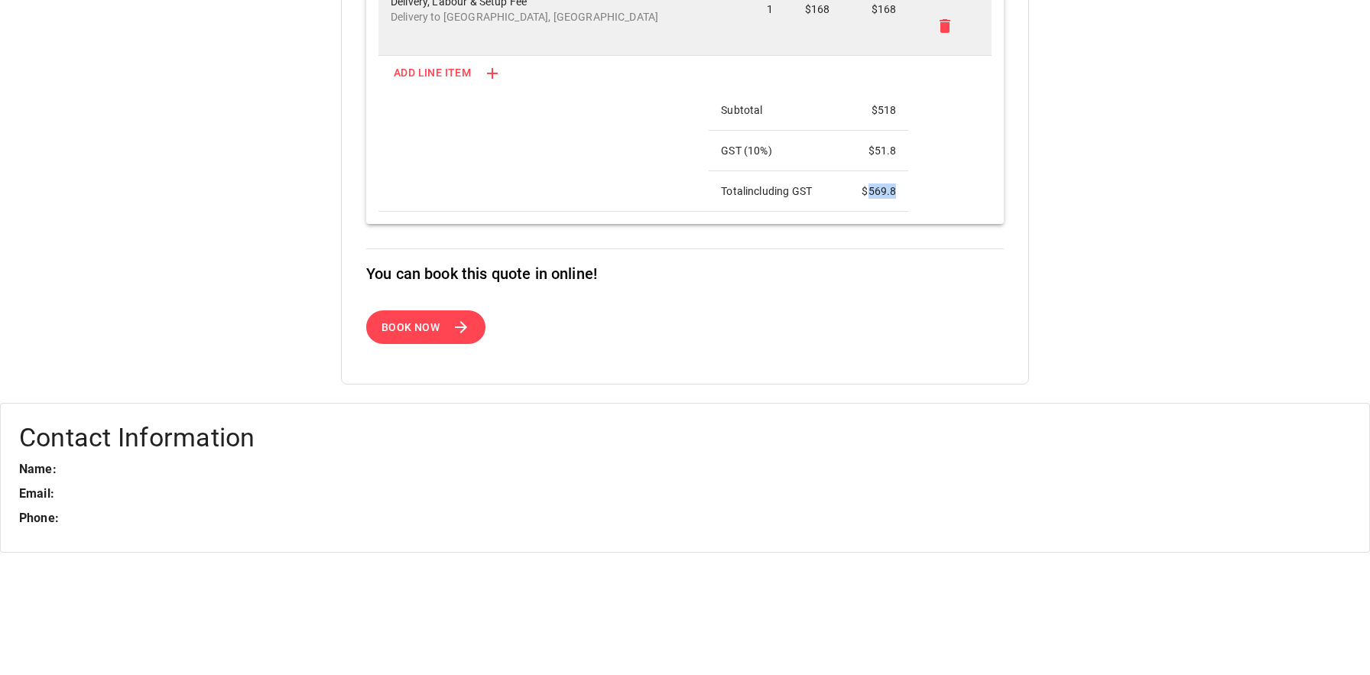
click at [441, 325] on button "Book Now" at bounding box center [426, 327] width 121 height 34
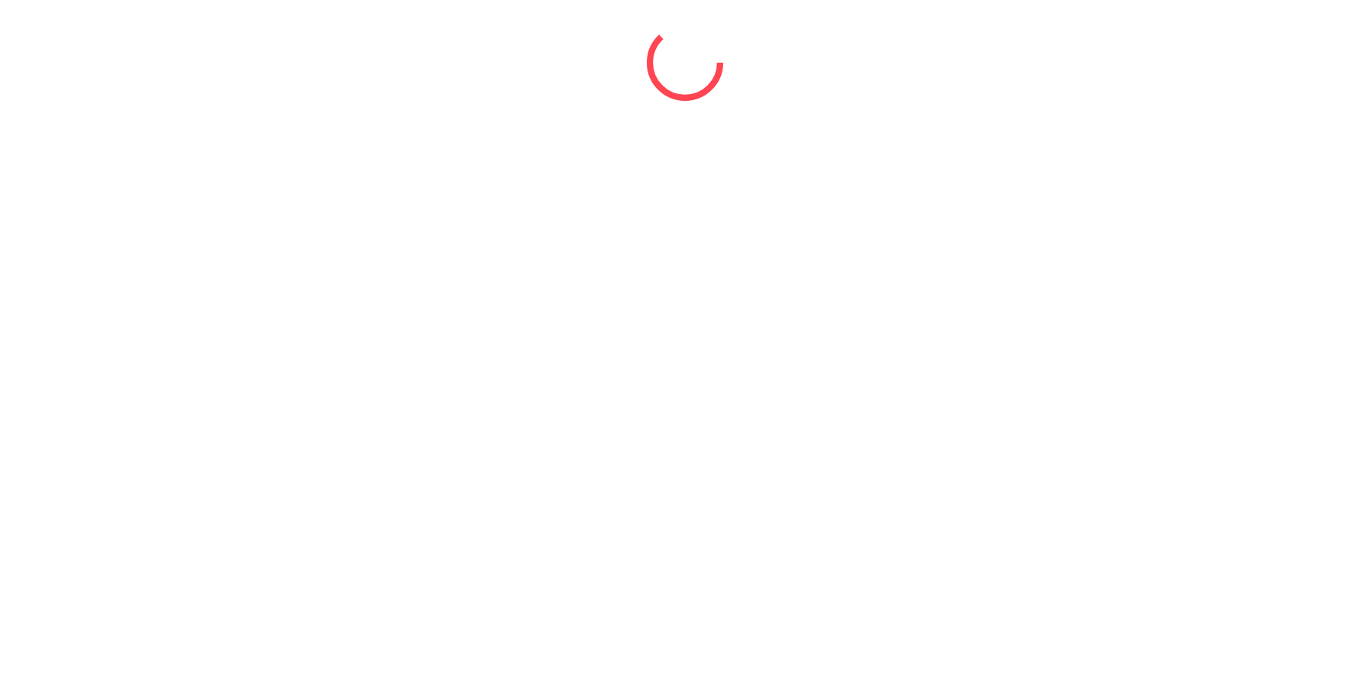
select select "*"
select select "****"
